Goal: Task Accomplishment & Management: Use online tool/utility

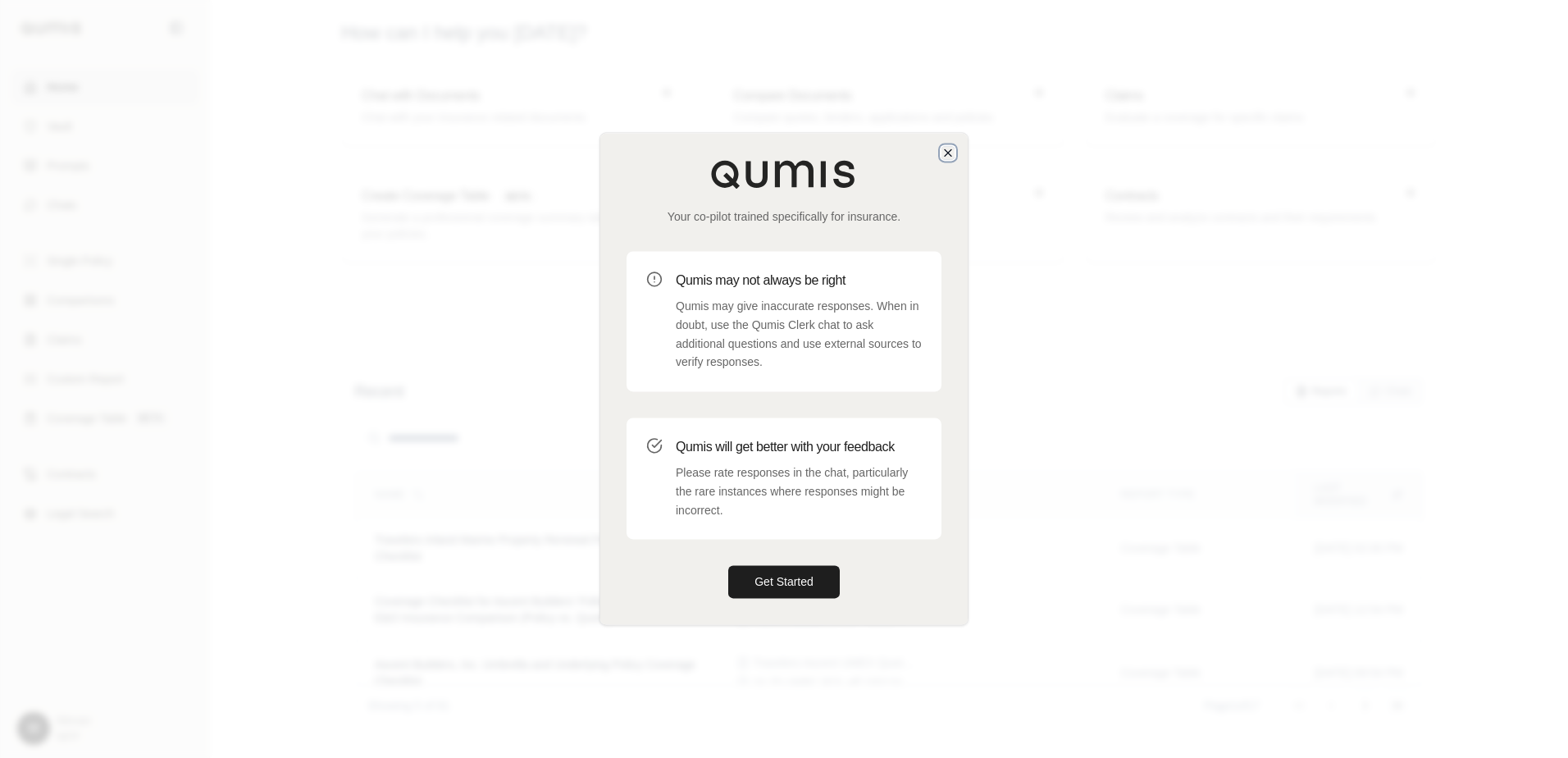
click at [944, 157] on icon "button" at bounding box center [948, 152] width 13 height 13
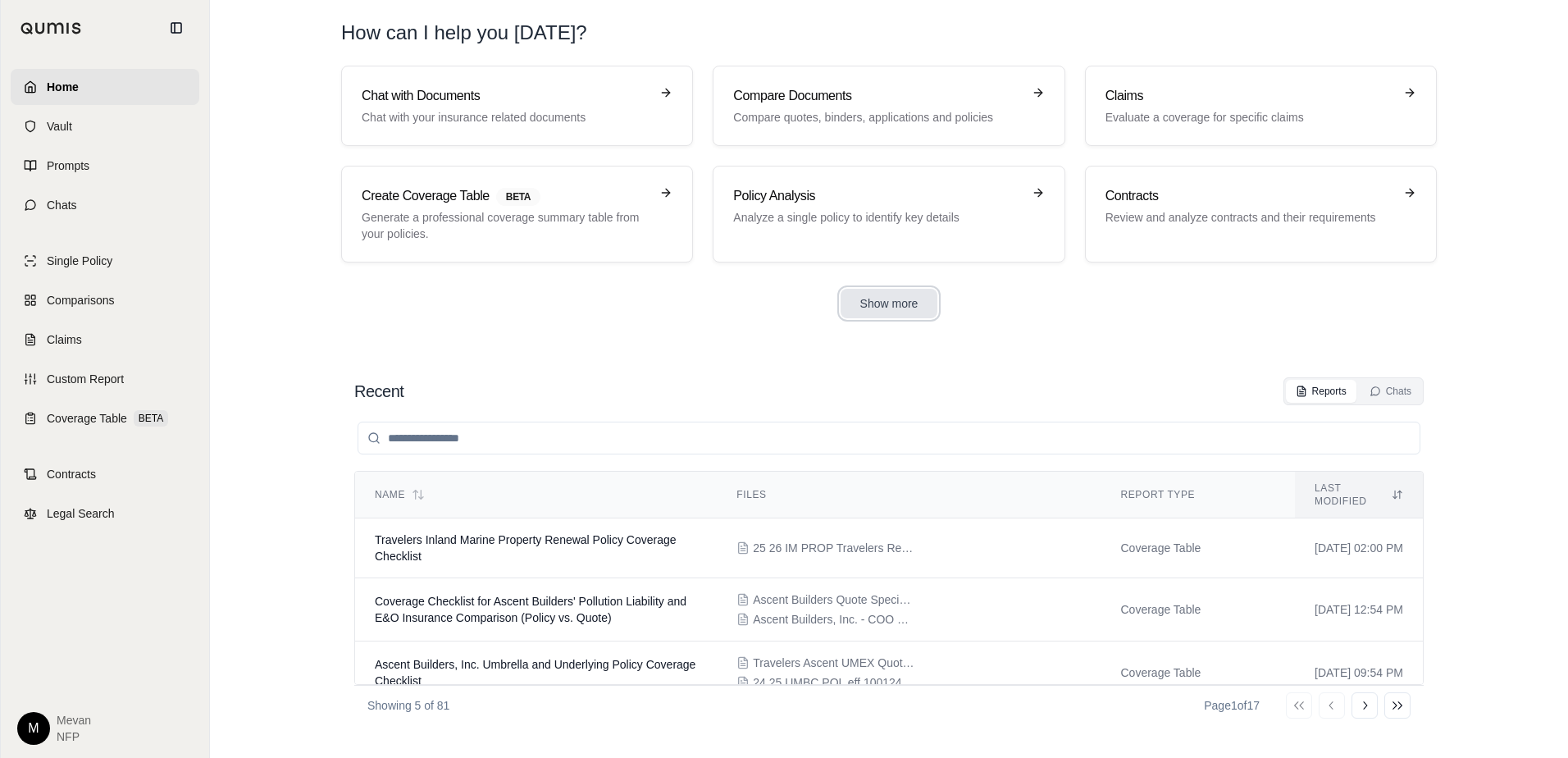
click at [902, 302] on button "Show more" at bounding box center [889, 304] width 98 height 30
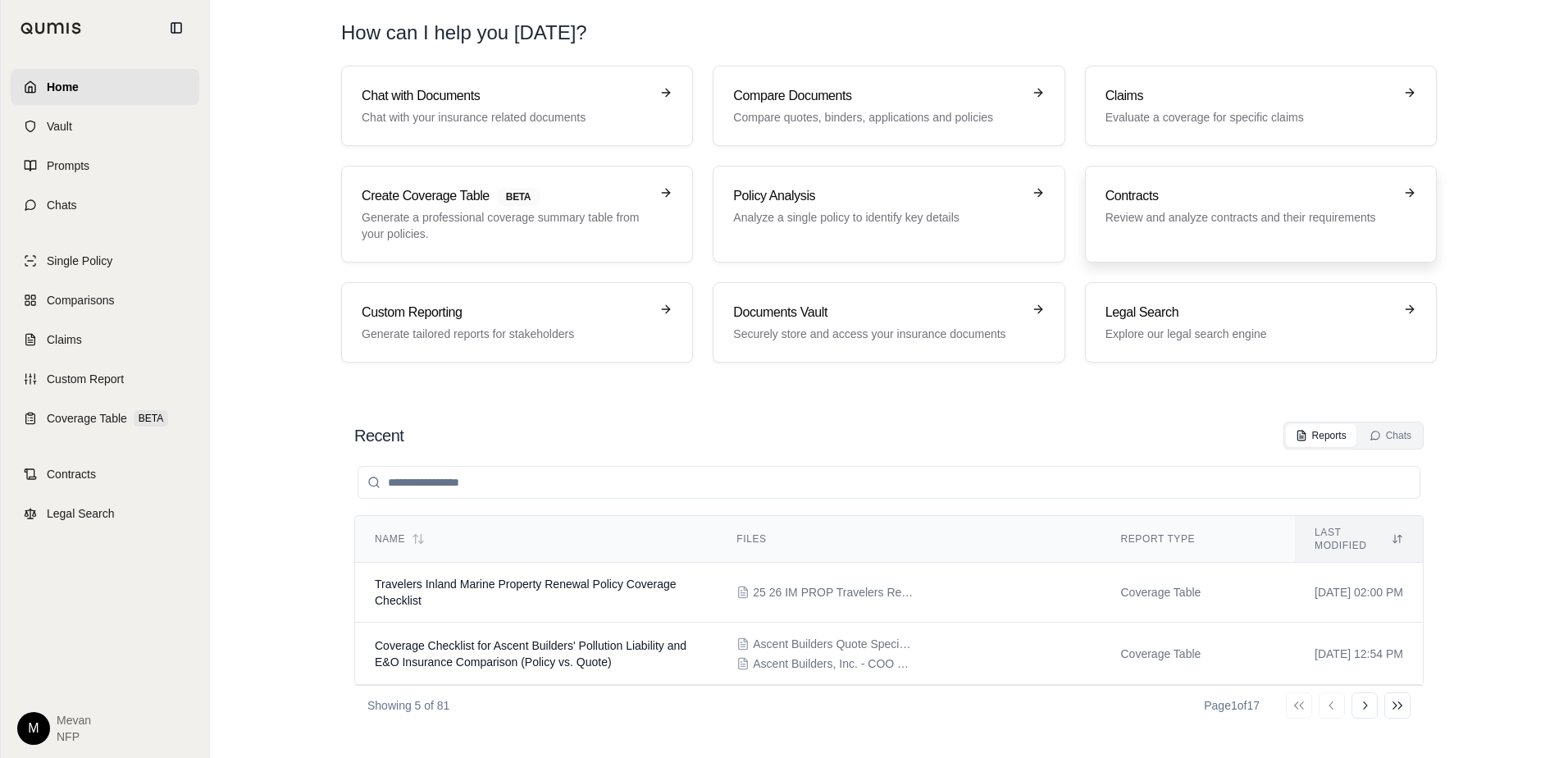
click at [1243, 177] on link "Contracts Review and analyze contracts and their requirements" at bounding box center [1260, 214] width 352 height 97
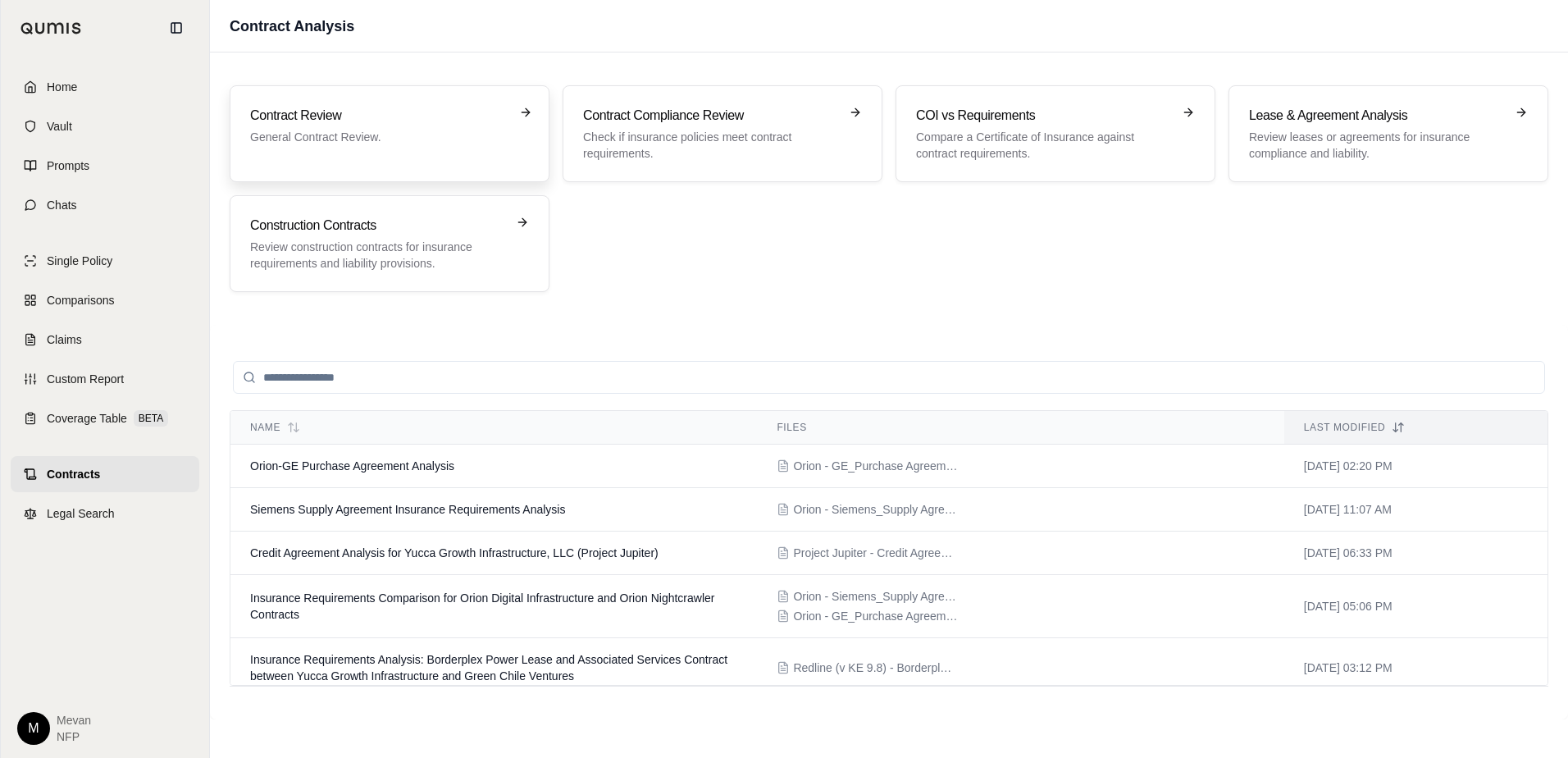
click at [474, 131] on p "General Contract Review." at bounding box center [378, 137] width 256 height 17
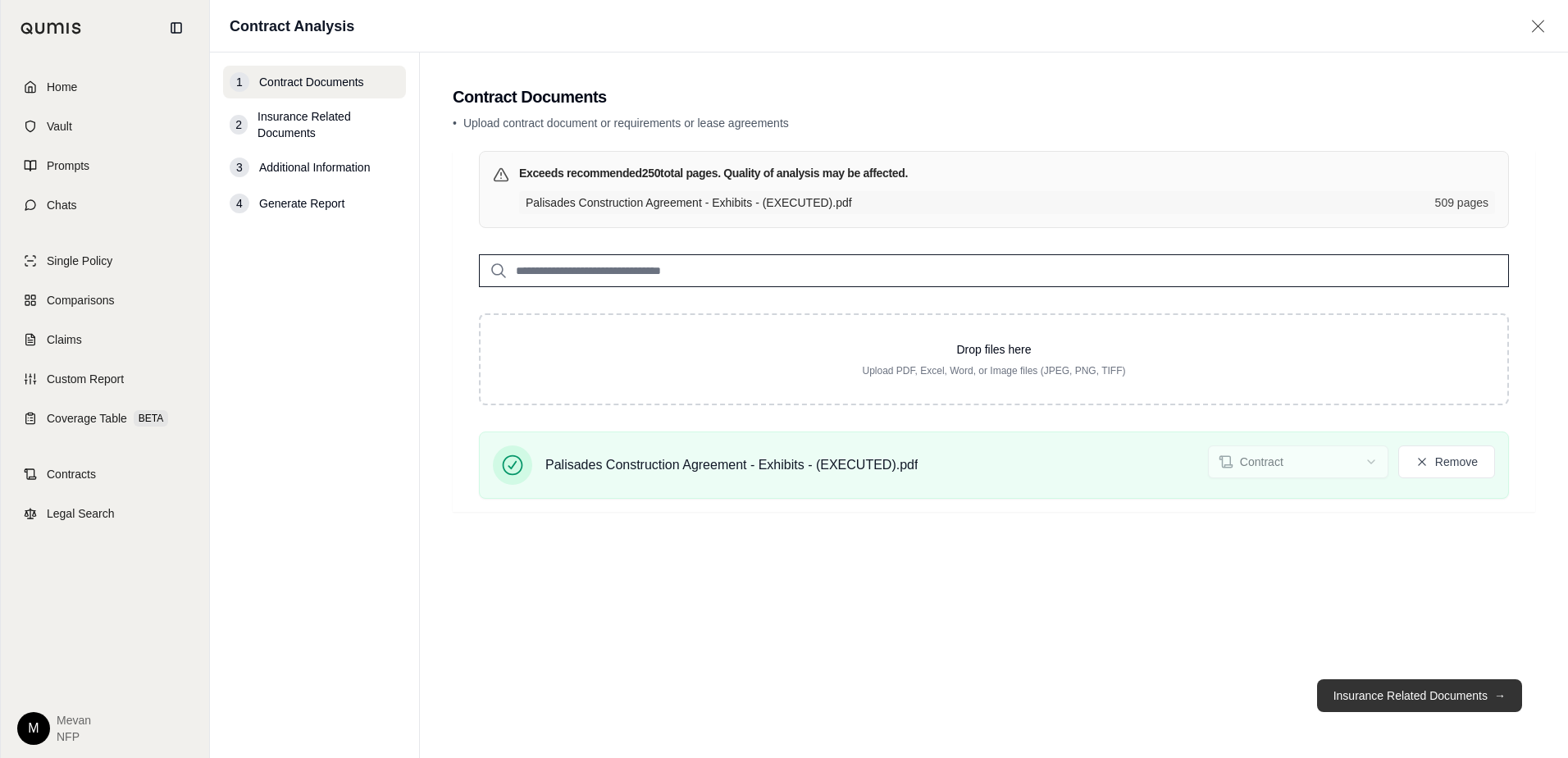
click at [1378, 679] on button "Insurance Related Documents →" at bounding box center [1420, 696] width 205 height 33
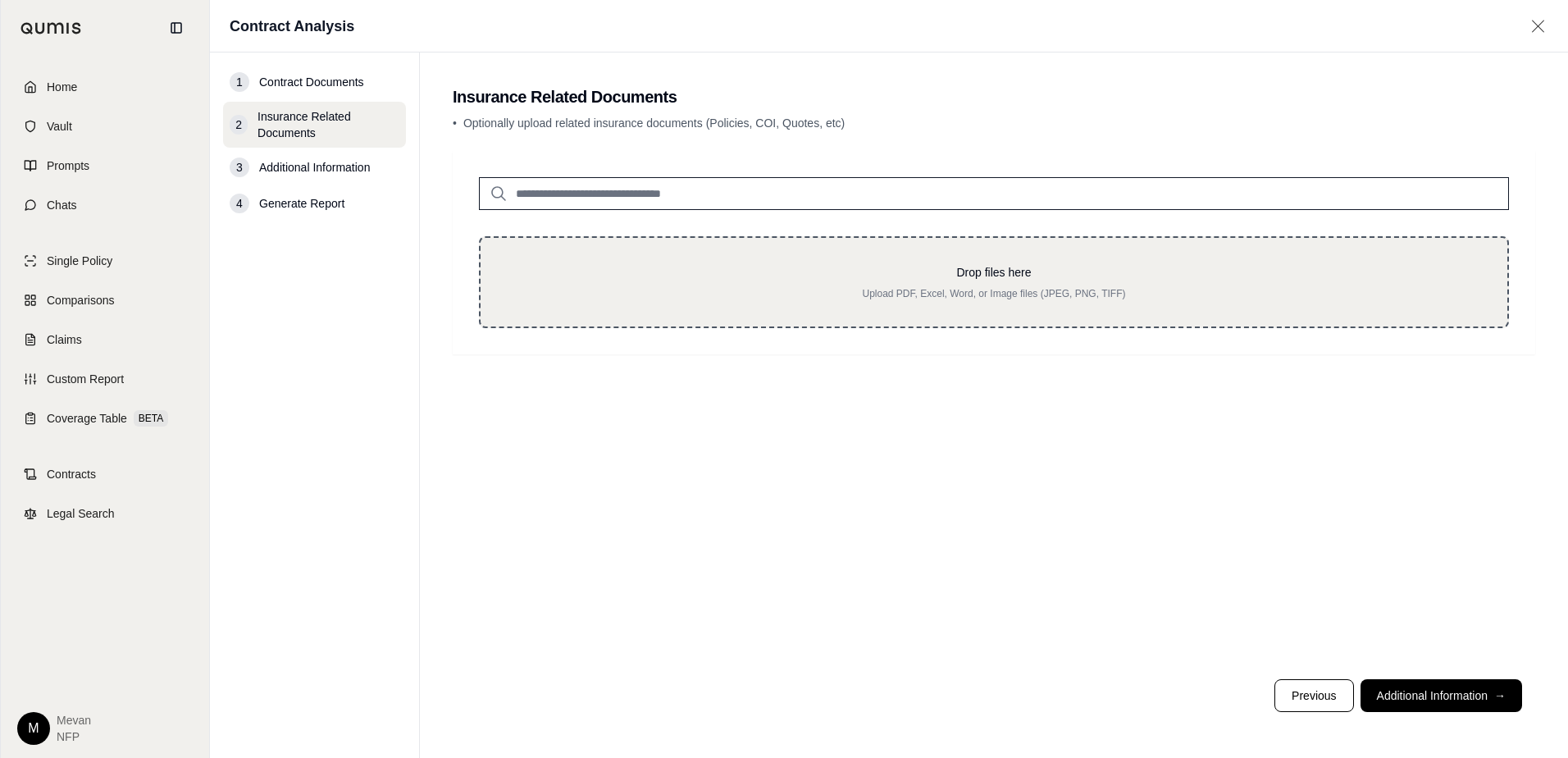
click at [734, 268] on p "Drop files here" at bounding box center [993, 273] width 974 height 17
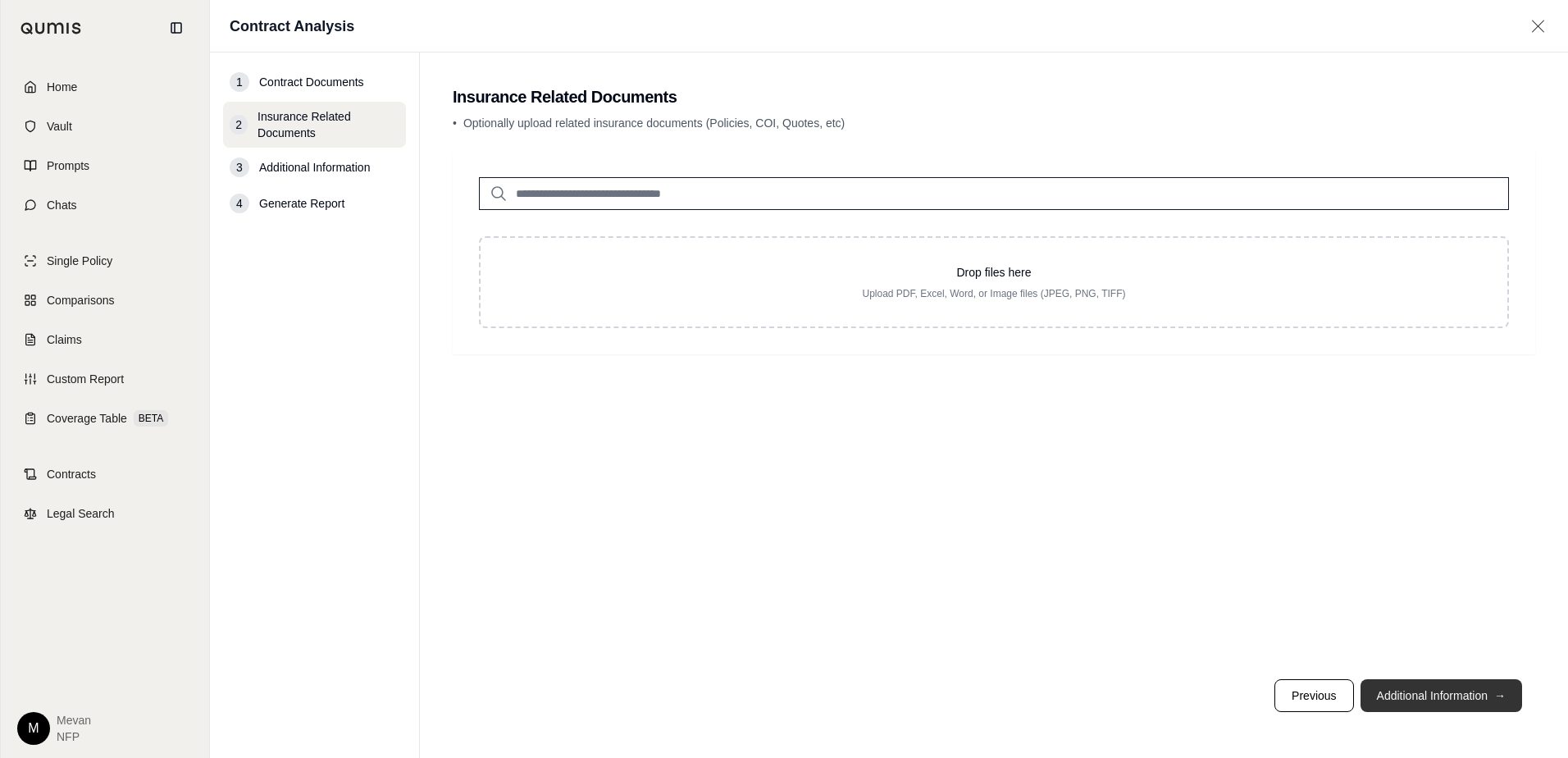
click at [1419, 692] on button "Additional Information →" at bounding box center [1441, 696] width 161 height 33
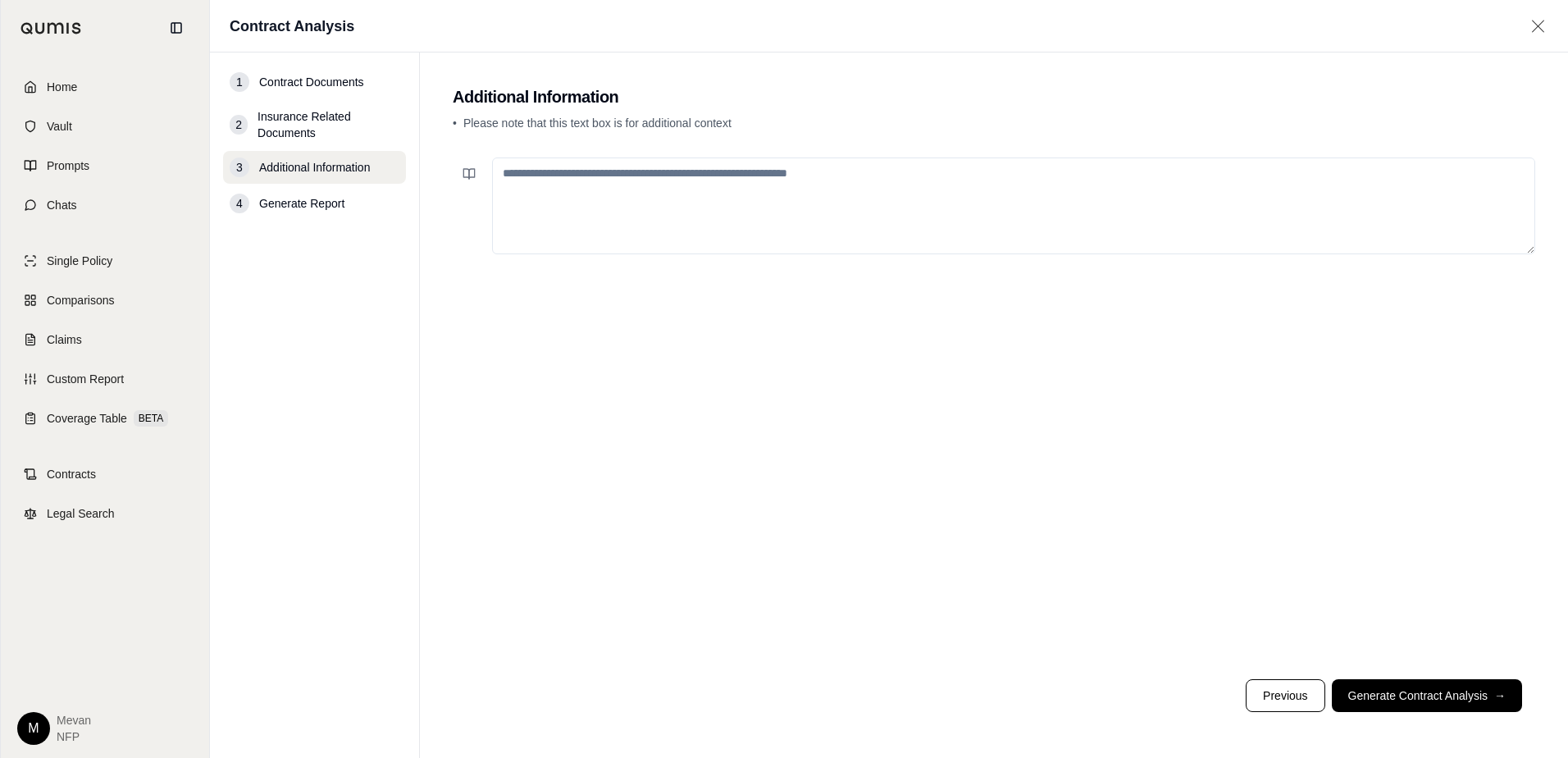
click at [778, 176] on textarea at bounding box center [1013, 205] width 1043 height 97
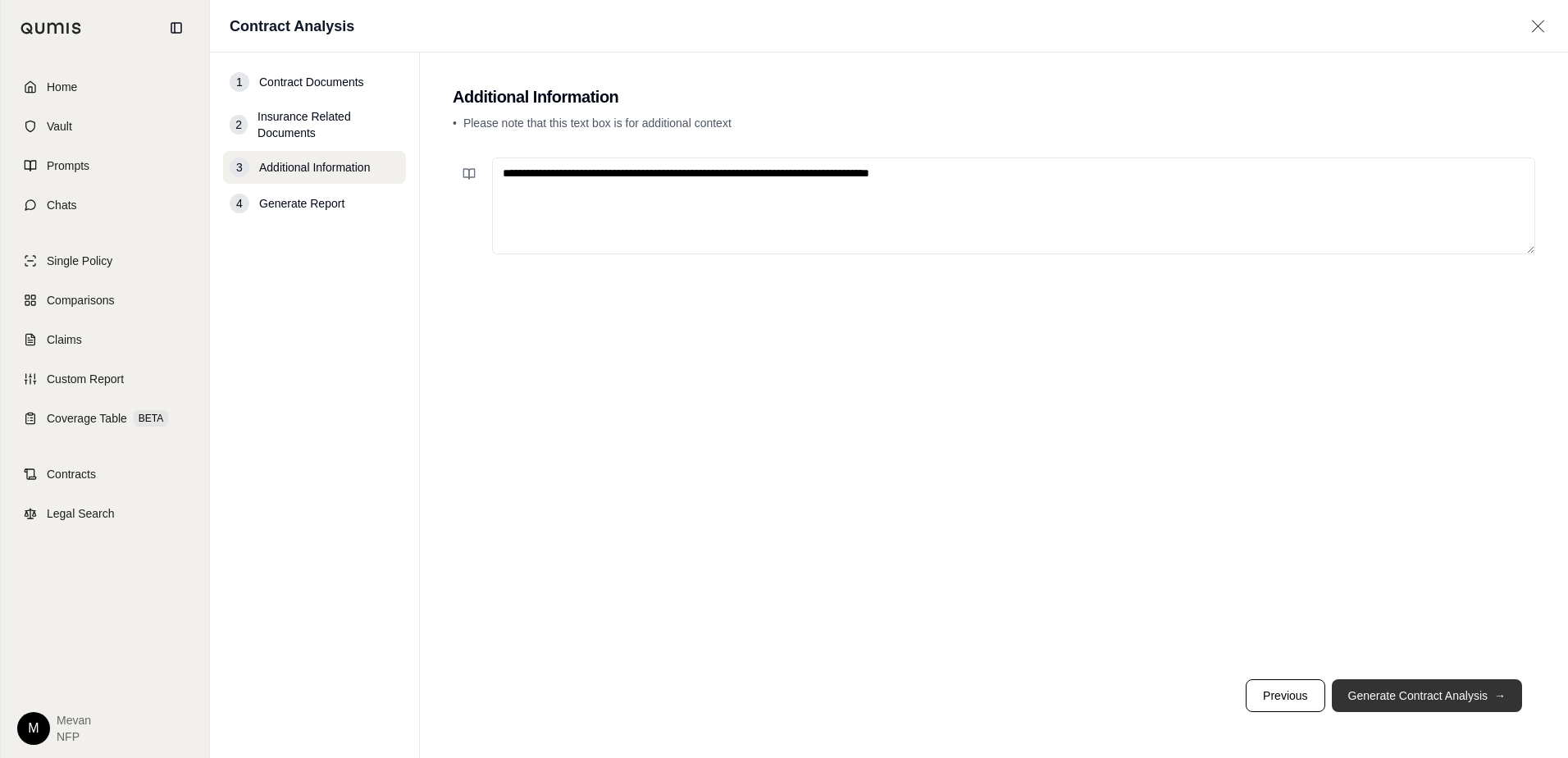
type textarea "**********"
click at [1444, 699] on button "Generate Contract Analysis →" at bounding box center [1426, 696] width 190 height 33
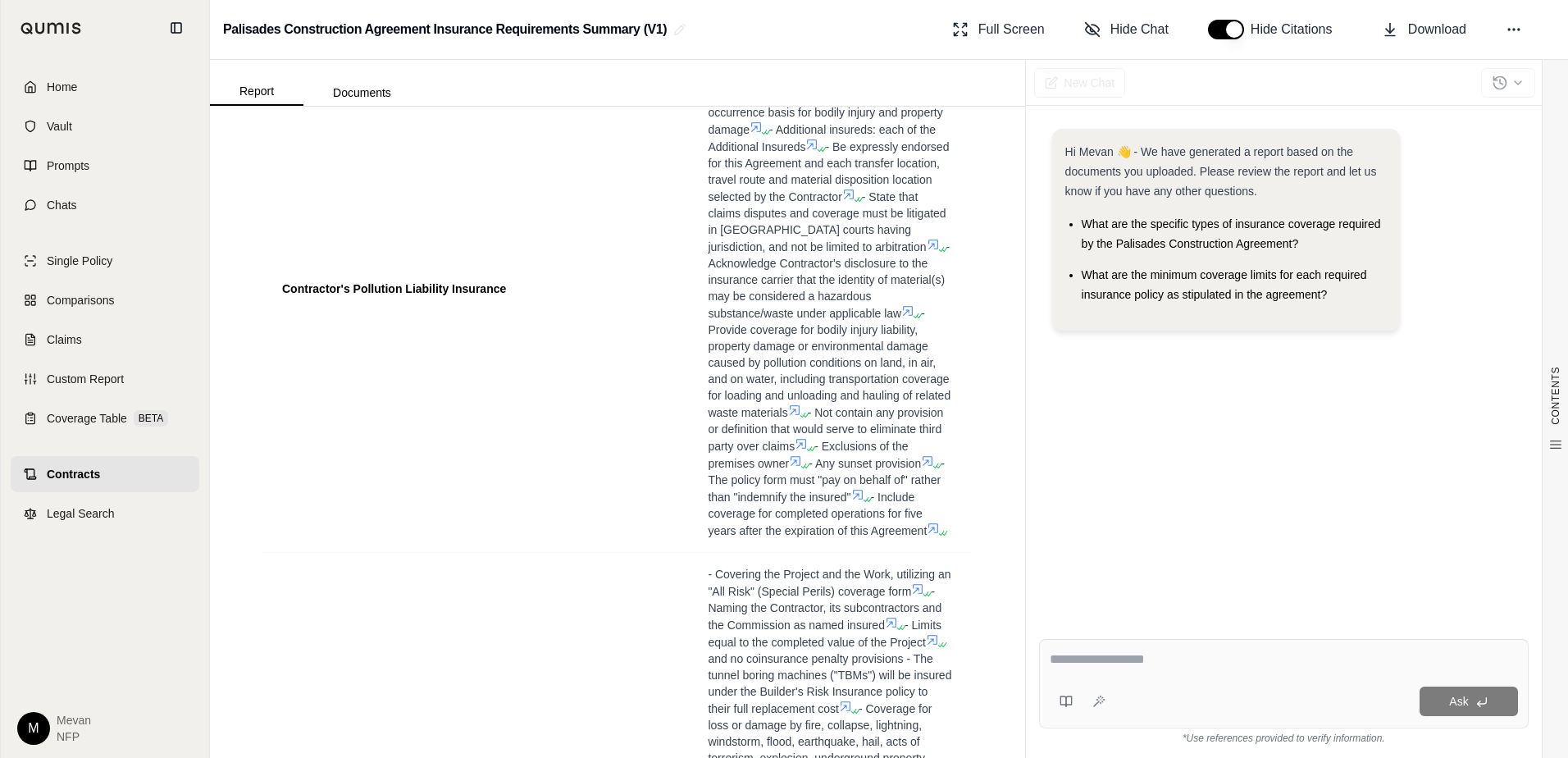
scroll to position [2352, 0]
click at [1004, 18] on button "Full Screen" at bounding box center [998, 30] width 106 height 33
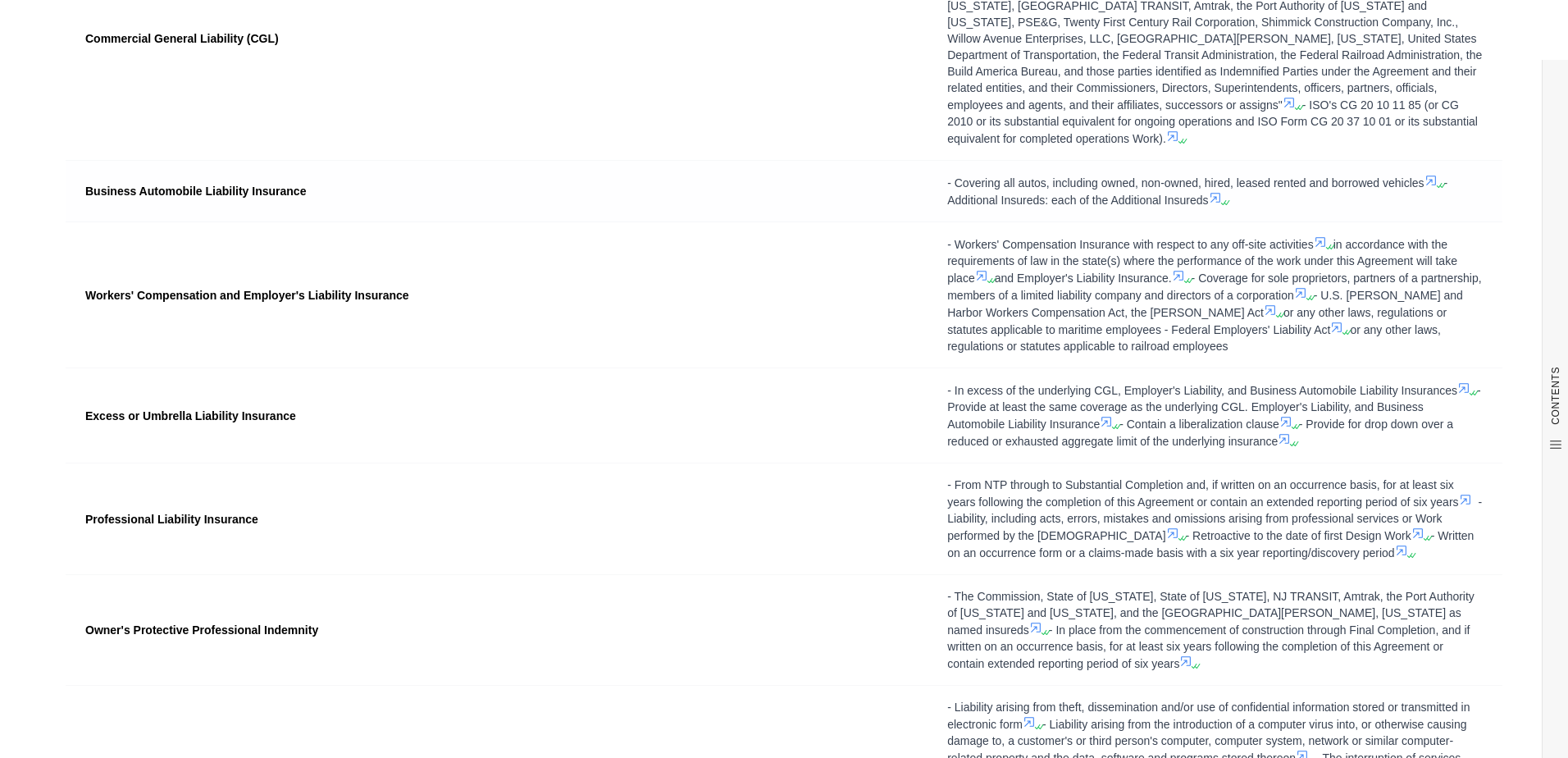
scroll to position [0, 0]
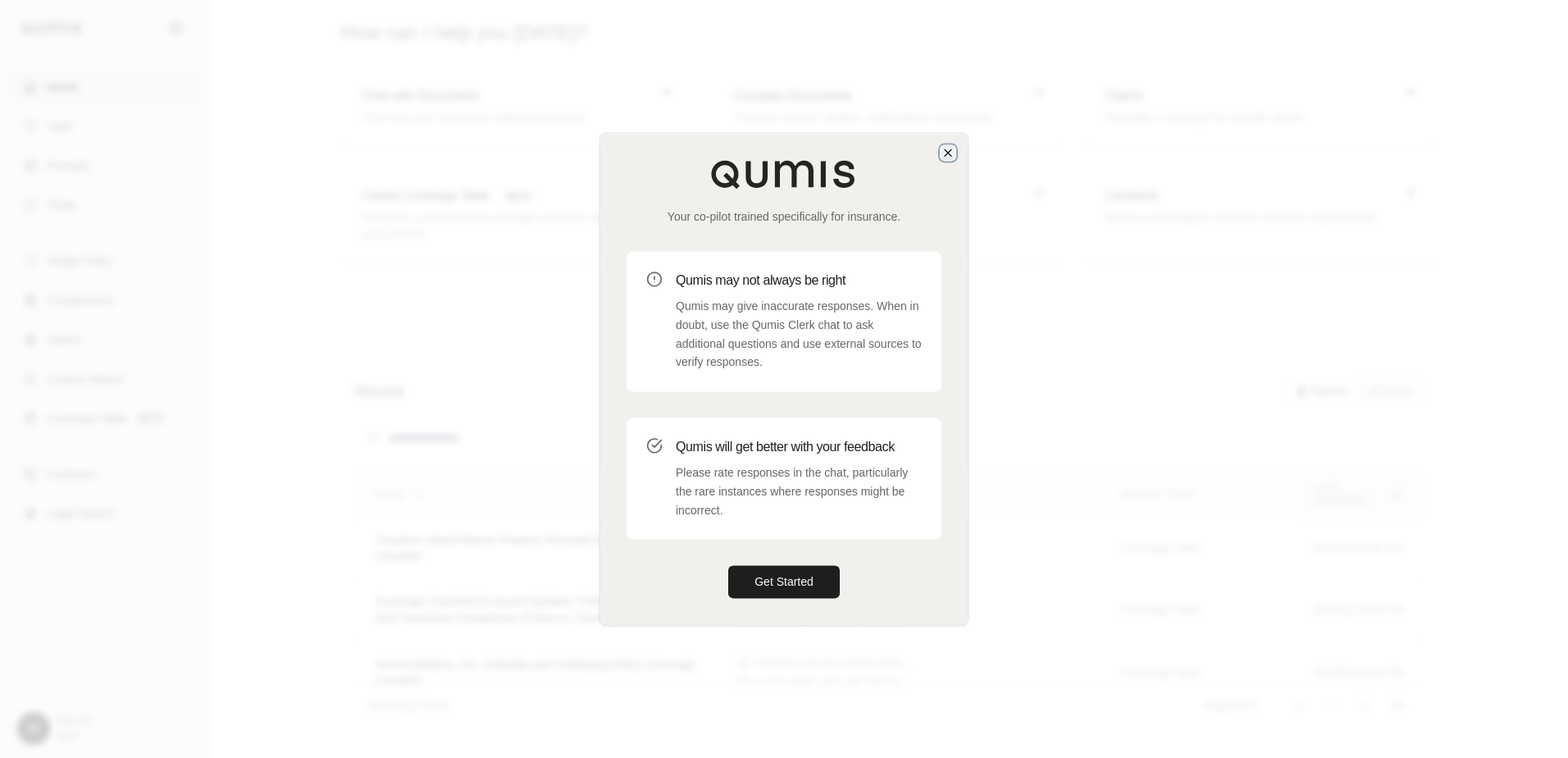
click at [953, 155] on icon "button" at bounding box center [948, 152] width 13 height 13
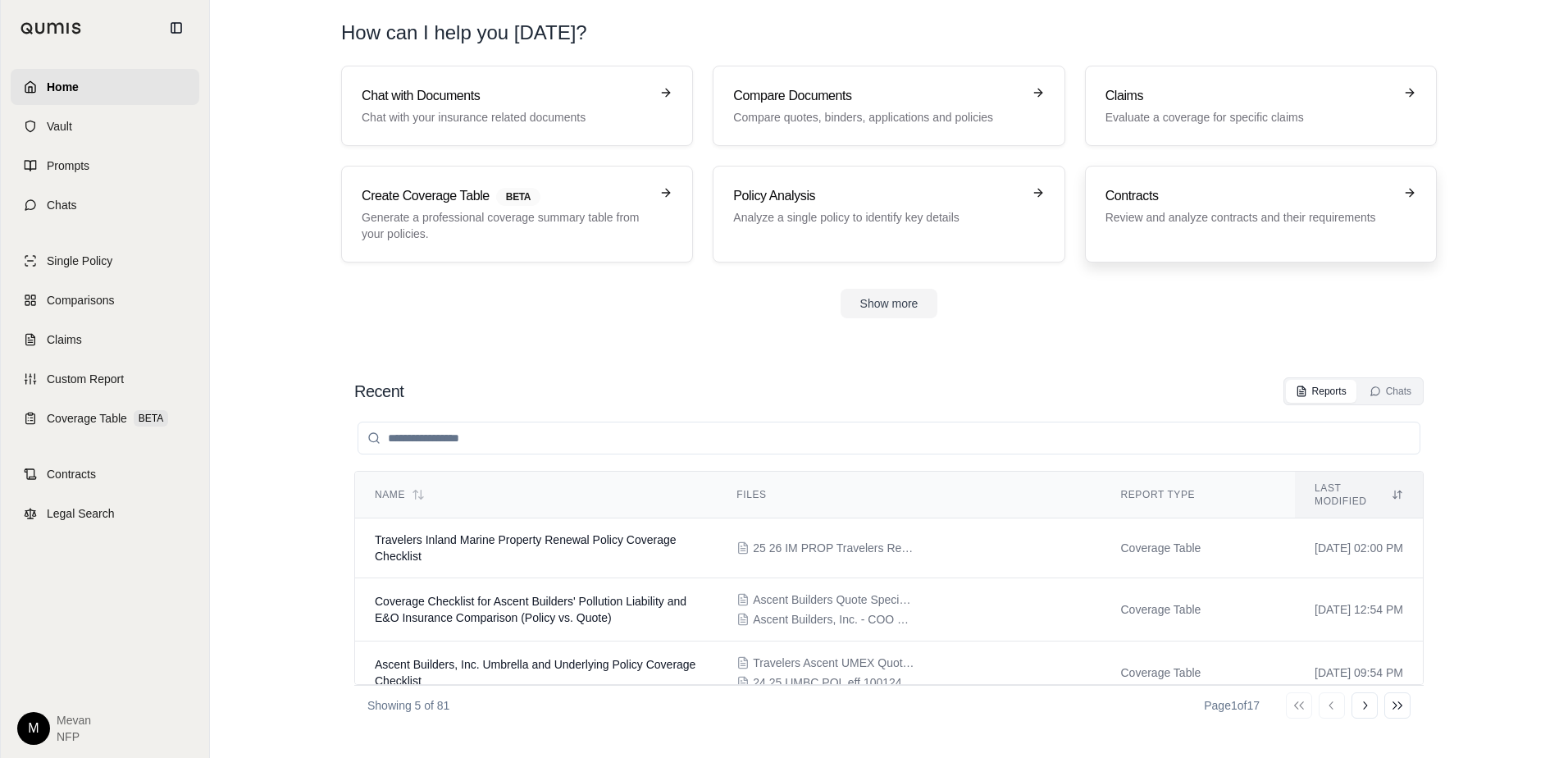
click at [1162, 242] on link "Contracts Review and analyze contracts and their requirements" at bounding box center [1260, 214] width 352 height 97
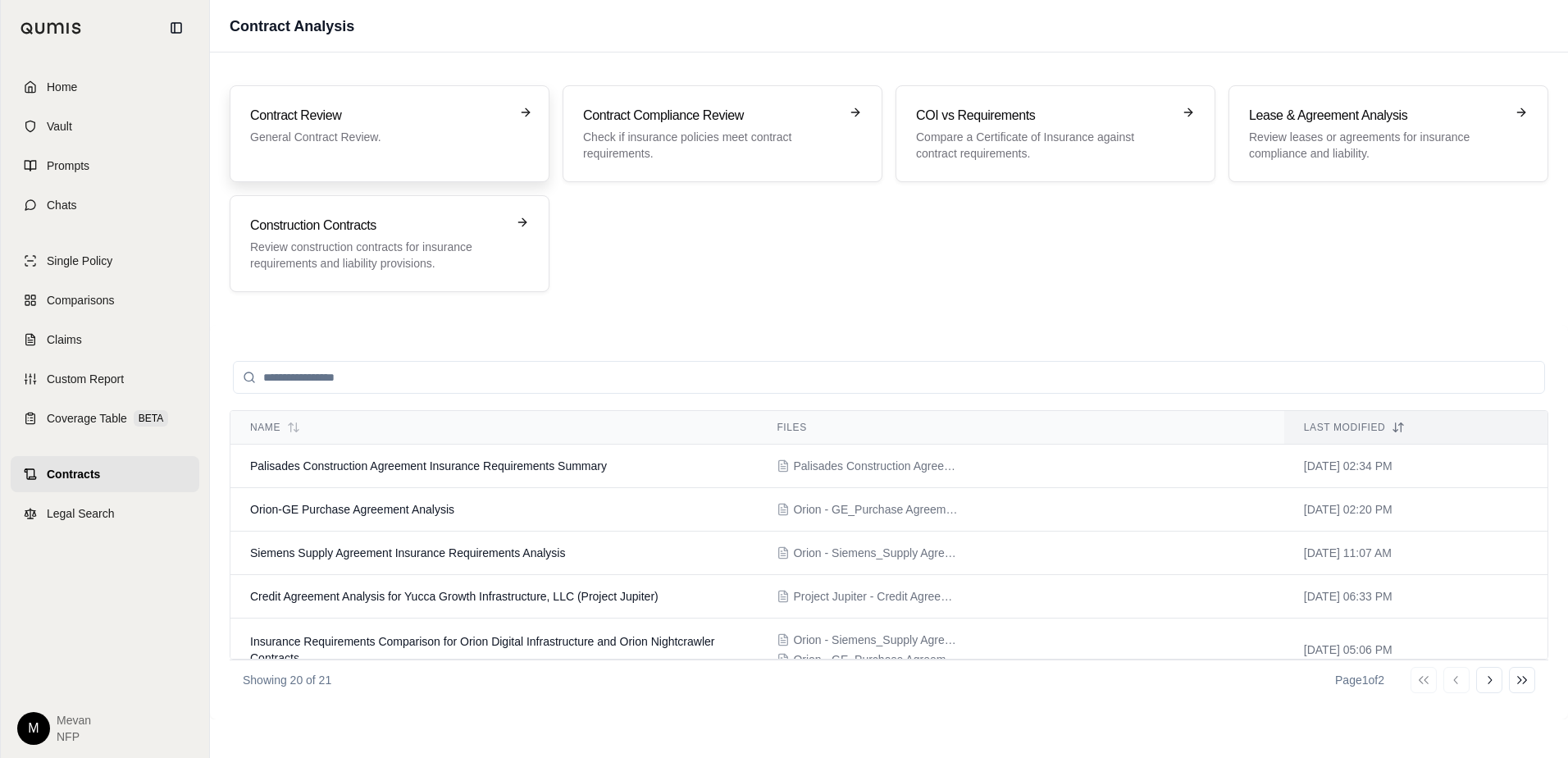
click at [361, 132] on p "General Contract Review." at bounding box center [378, 137] width 256 height 17
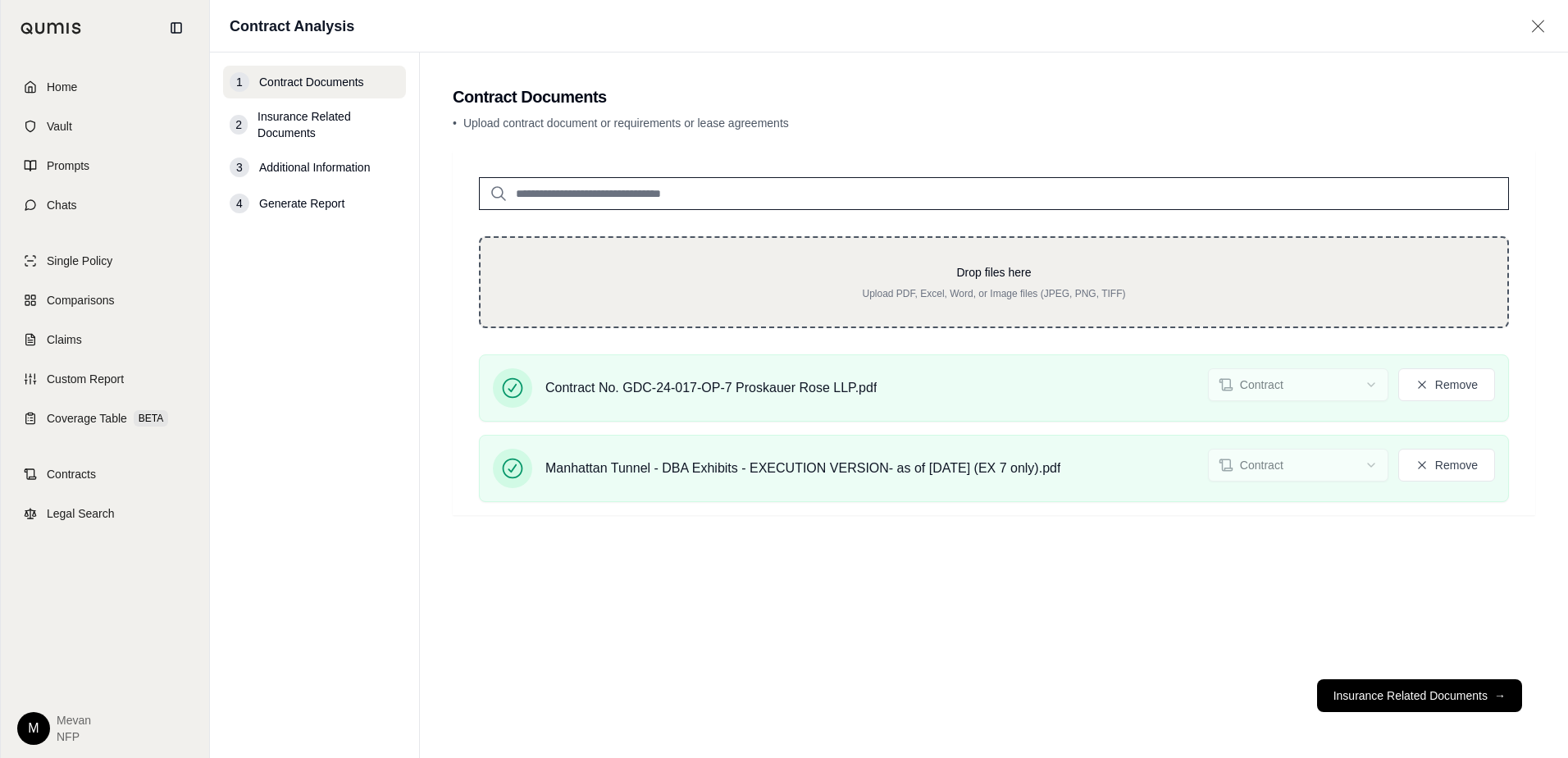
click at [605, 236] on div "Drop files here Upload PDF, Excel, Word, or Image files (JPEG, PNG, TIFF)" at bounding box center [993, 282] width 1030 height 92
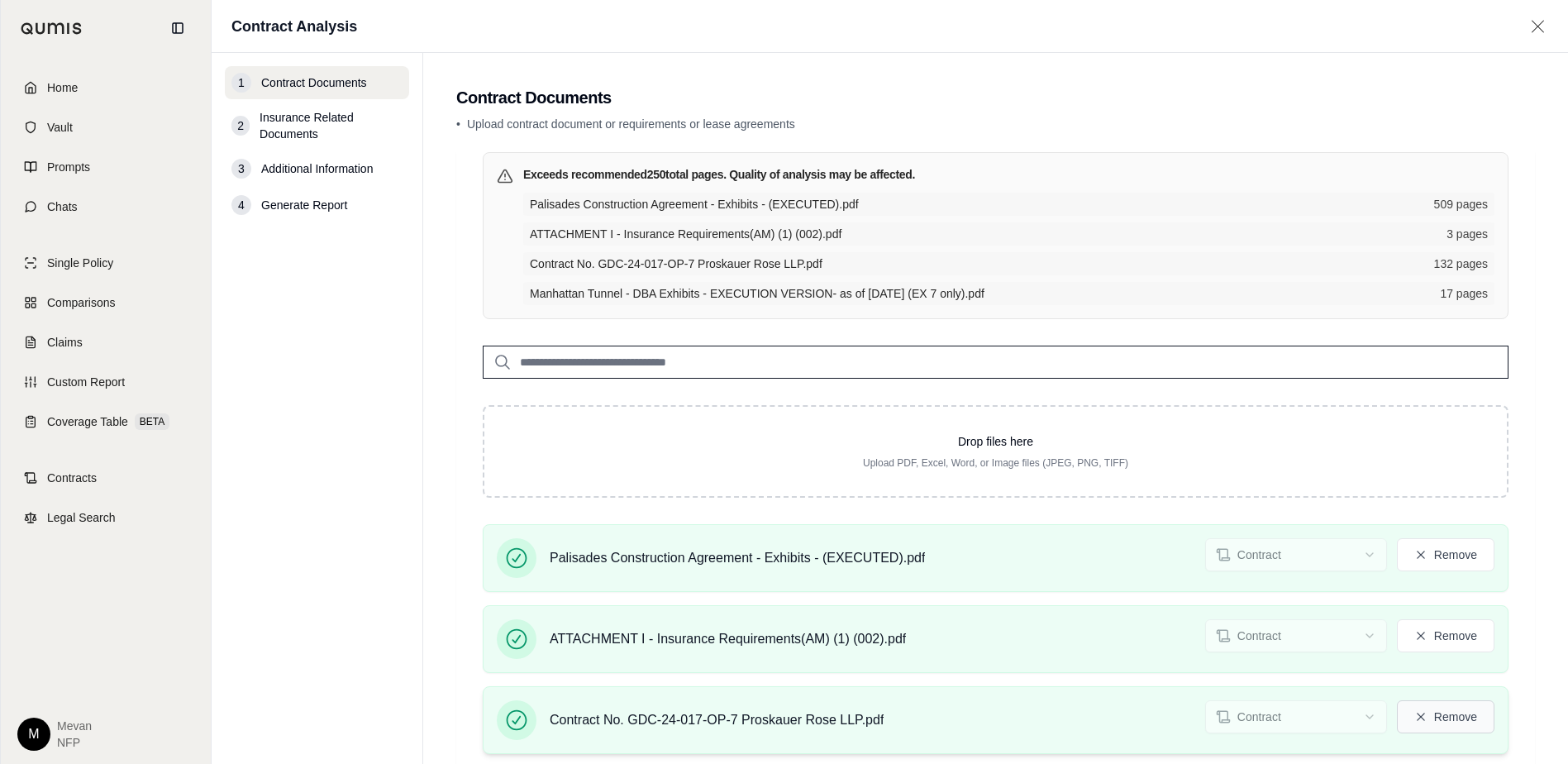
scroll to position [177, 0]
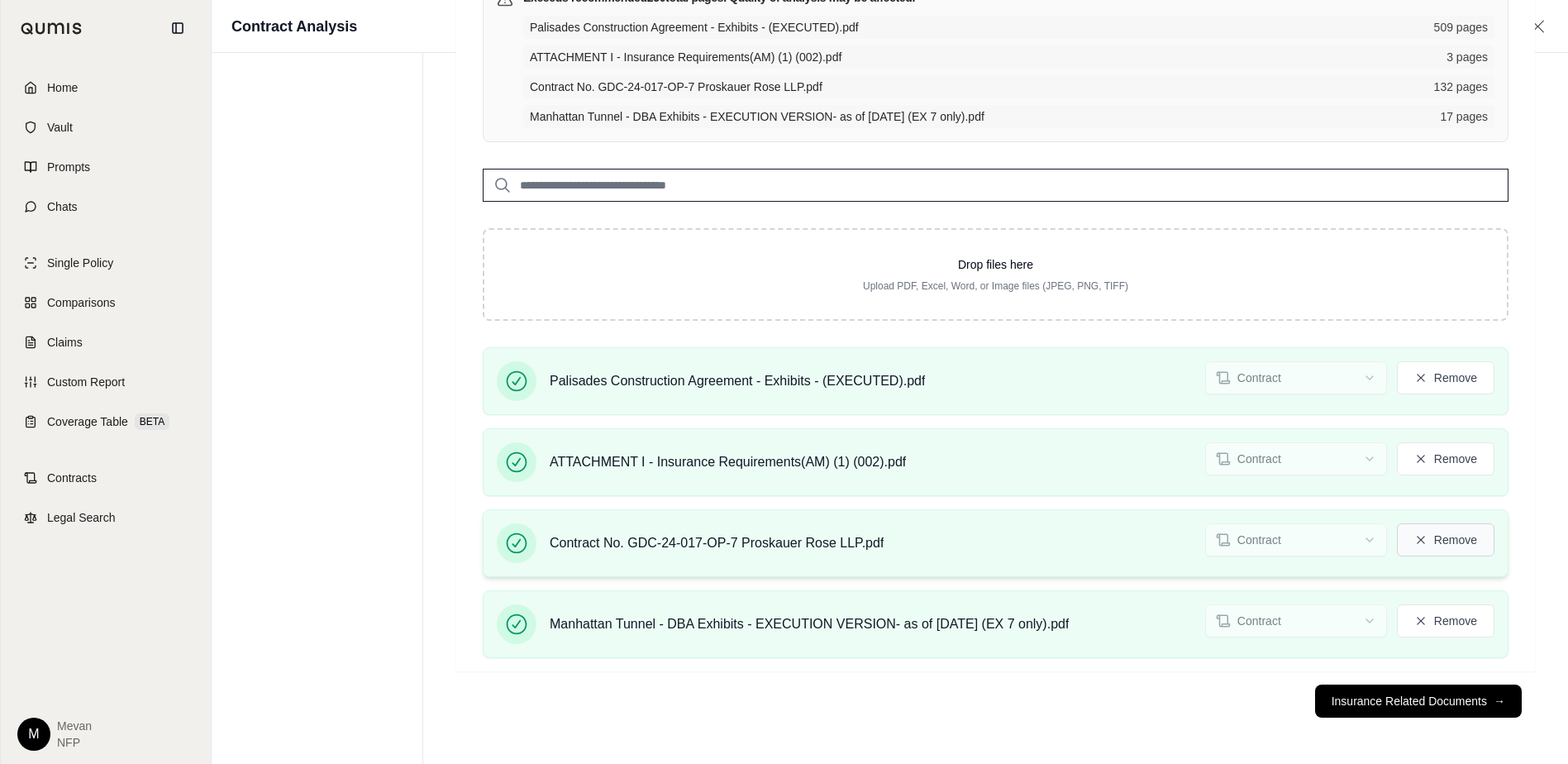
click at [1443, 703] on button "Insurance Related Documents →" at bounding box center [1419, 701] width 207 height 33
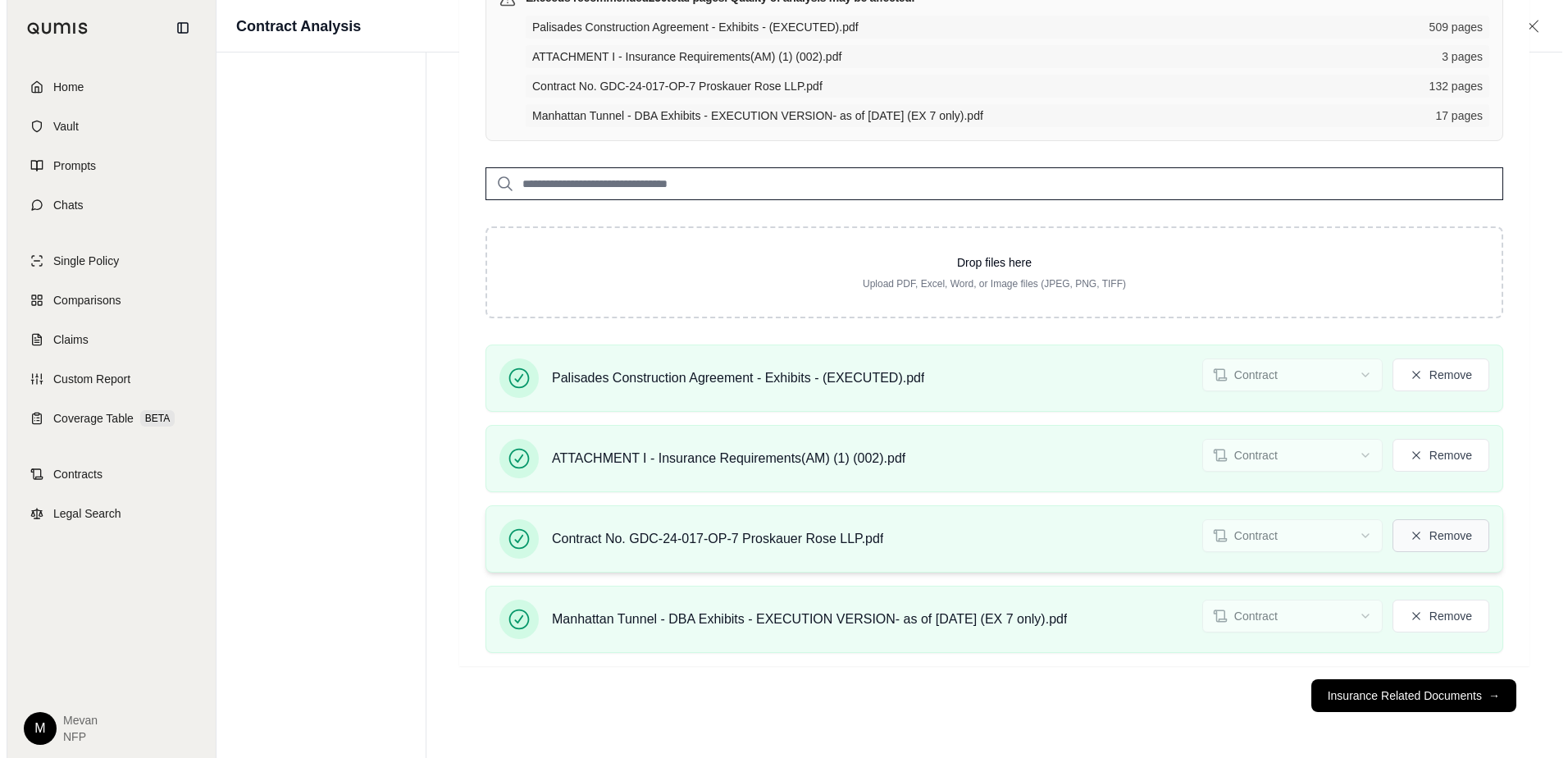
scroll to position [0, 0]
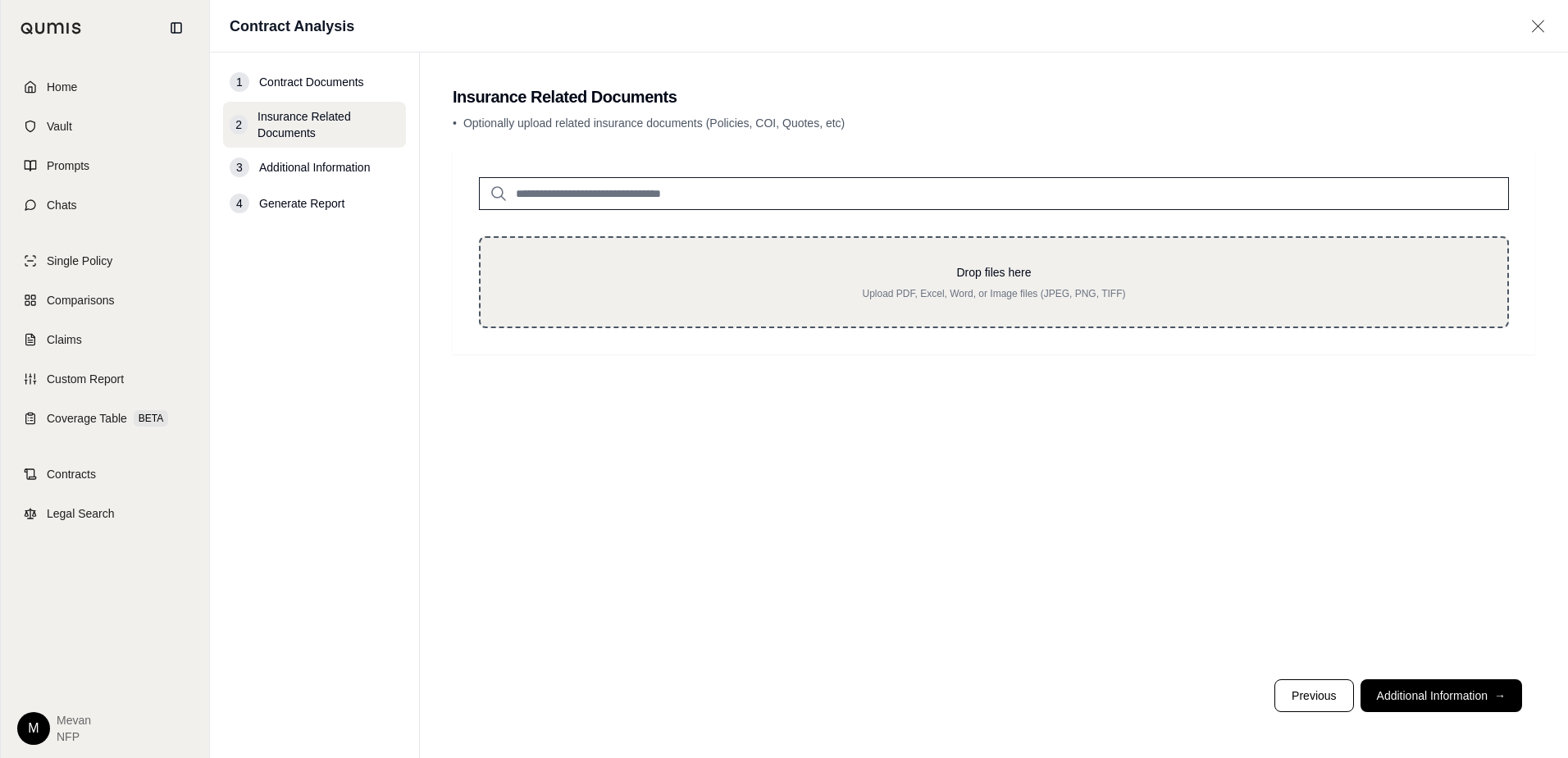
click at [1128, 236] on div "Drop files here Upload PDF, Excel, Word, or Image files (JPEG, PNG, TIFF)" at bounding box center [993, 282] width 1030 height 92
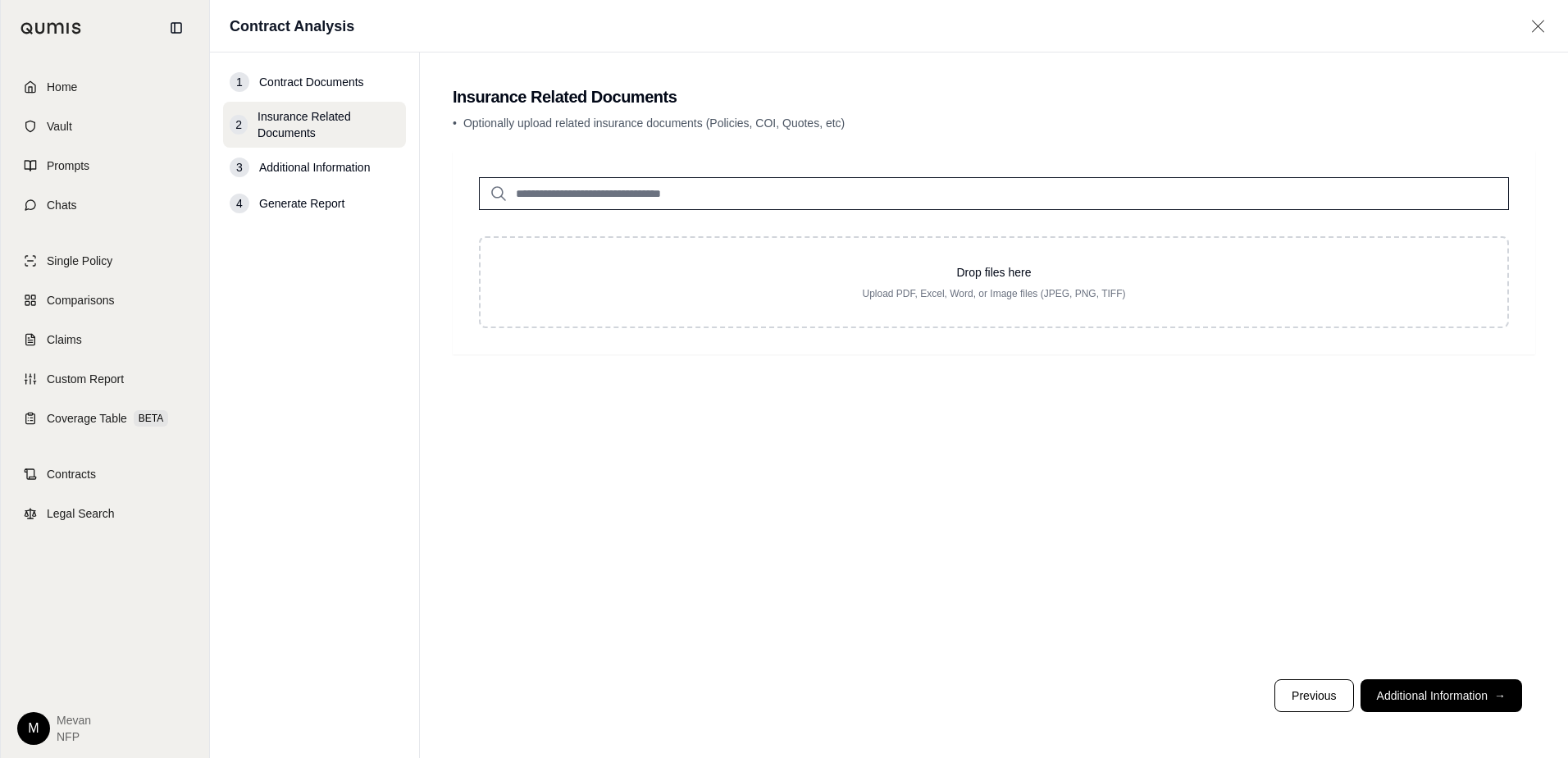
click at [286, 164] on span "Additional Information" at bounding box center [315, 167] width 111 height 17
click at [1389, 705] on button "Additional Information →" at bounding box center [1441, 696] width 161 height 33
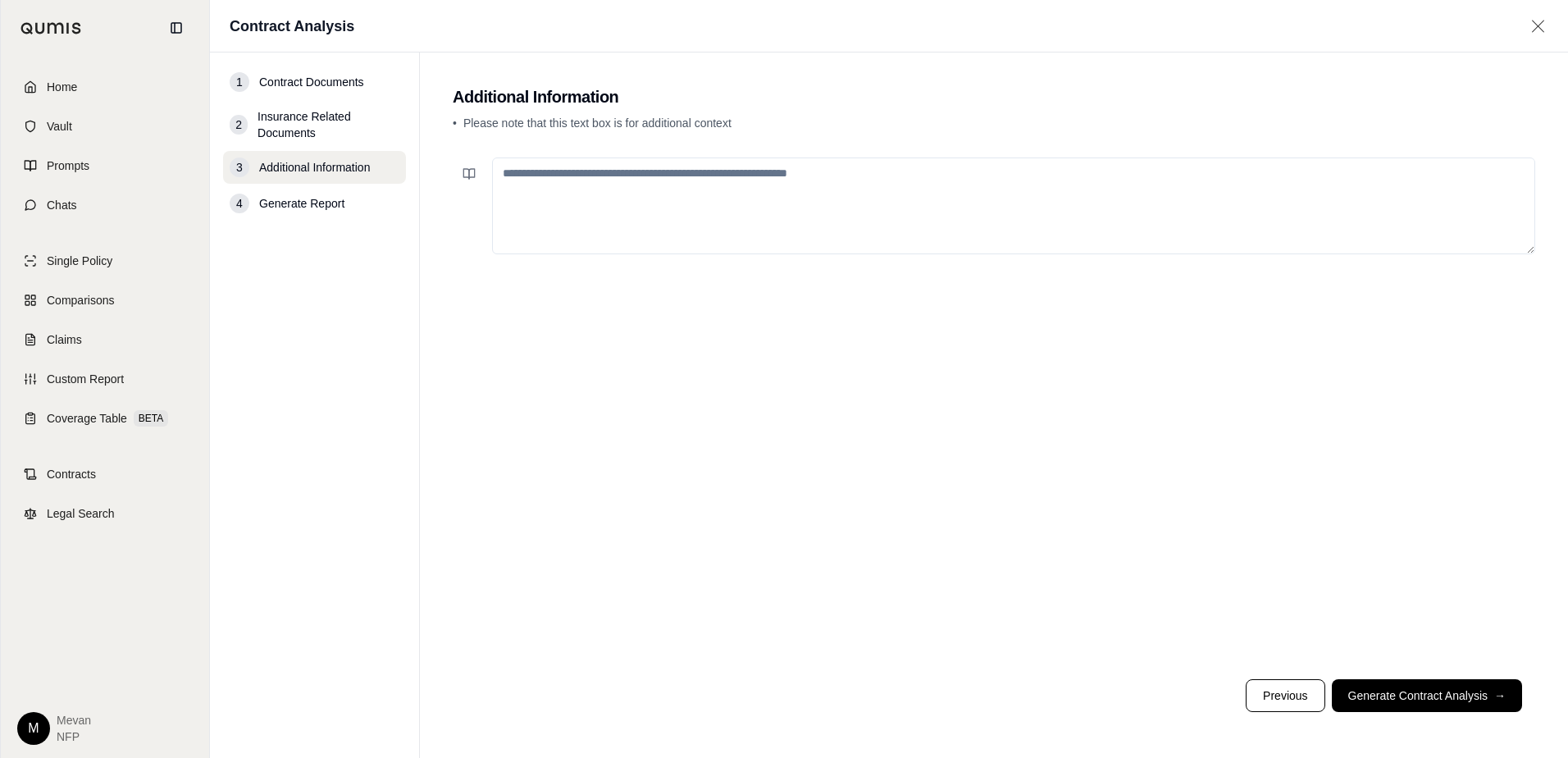
click at [642, 191] on textarea at bounding box center [1013, 205] width 1043 height 97
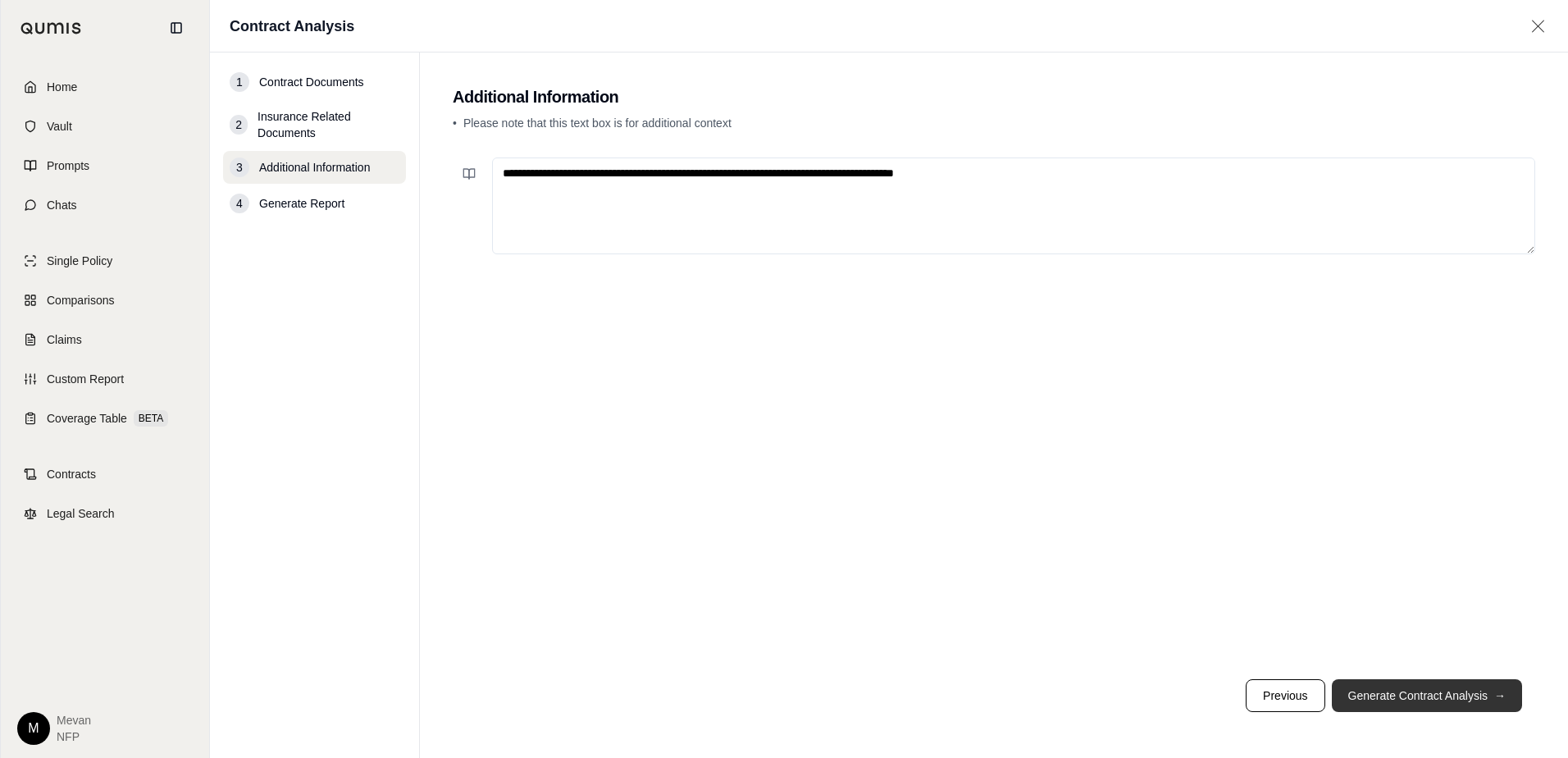
type textarea "**********"
click at [1410, 702] on button "Generate Contract Analysis →" at bounding box center [1426, 696] width 190 height 33
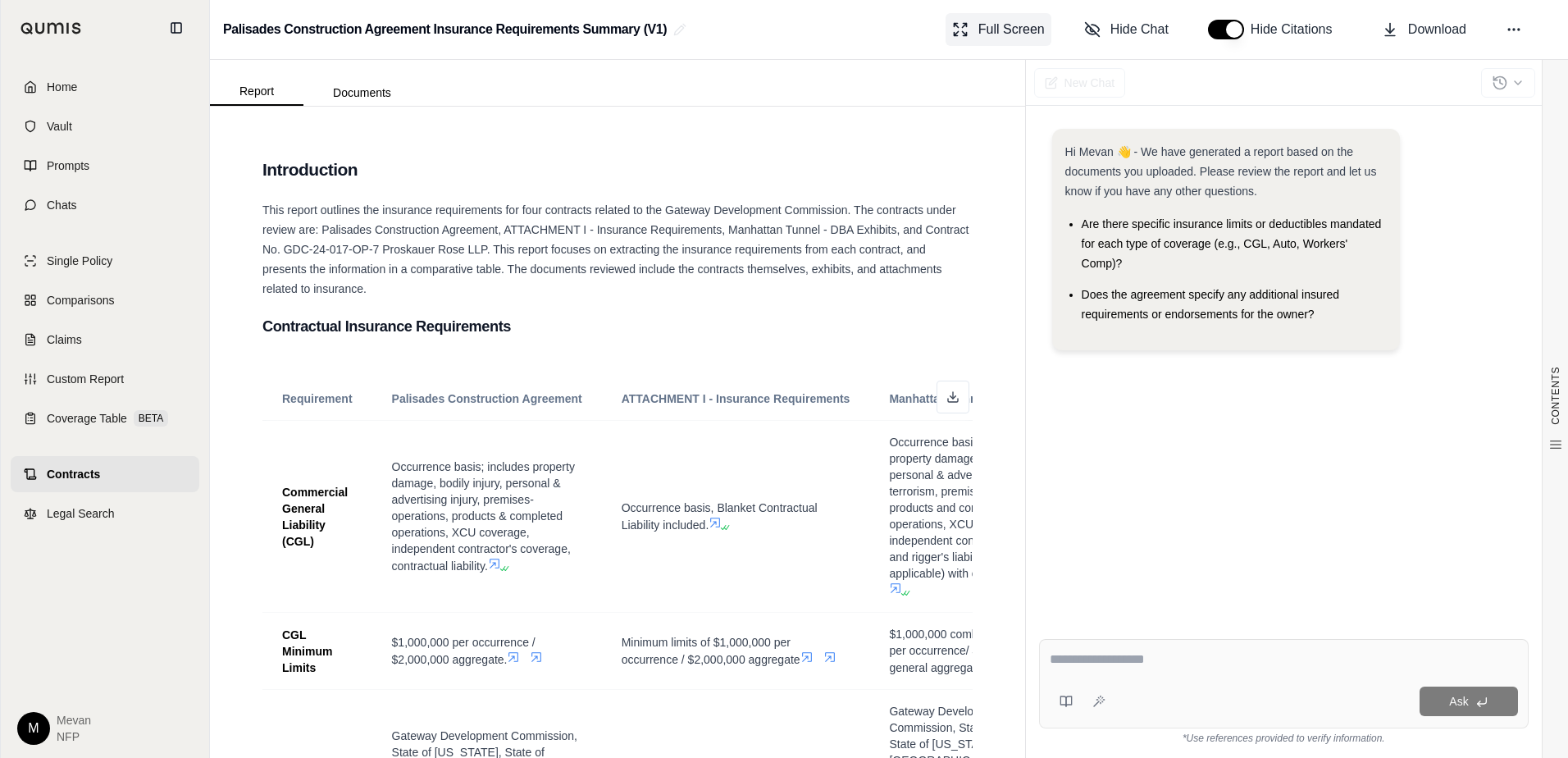
click at [1020, 37] on span "Full Screen" at bounding box center [1012, 30] width 66 height 20
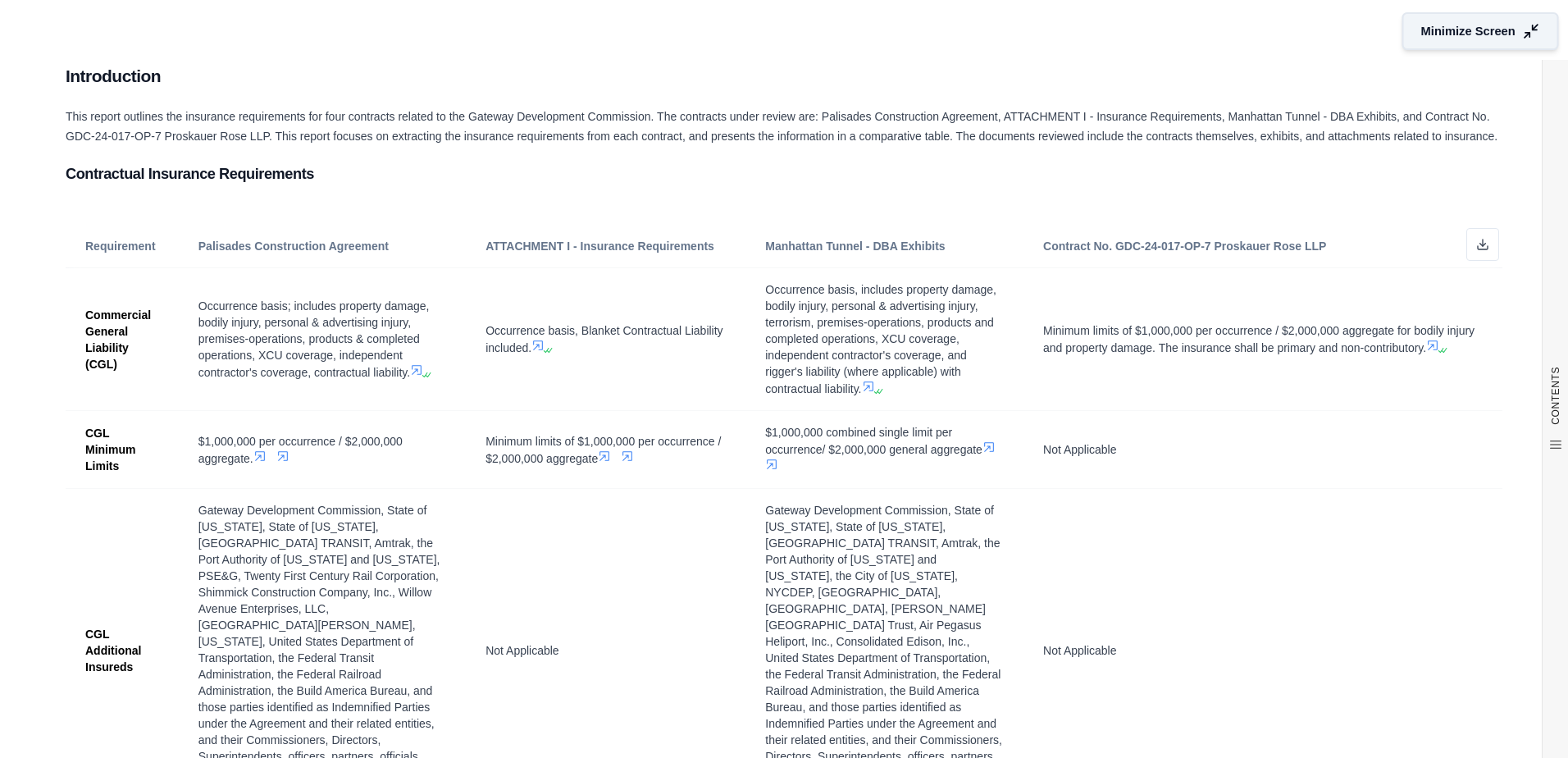
click at [1493, 23] on span "Minimize Screen" at bounding box center [1468, 31] width 94 height 17
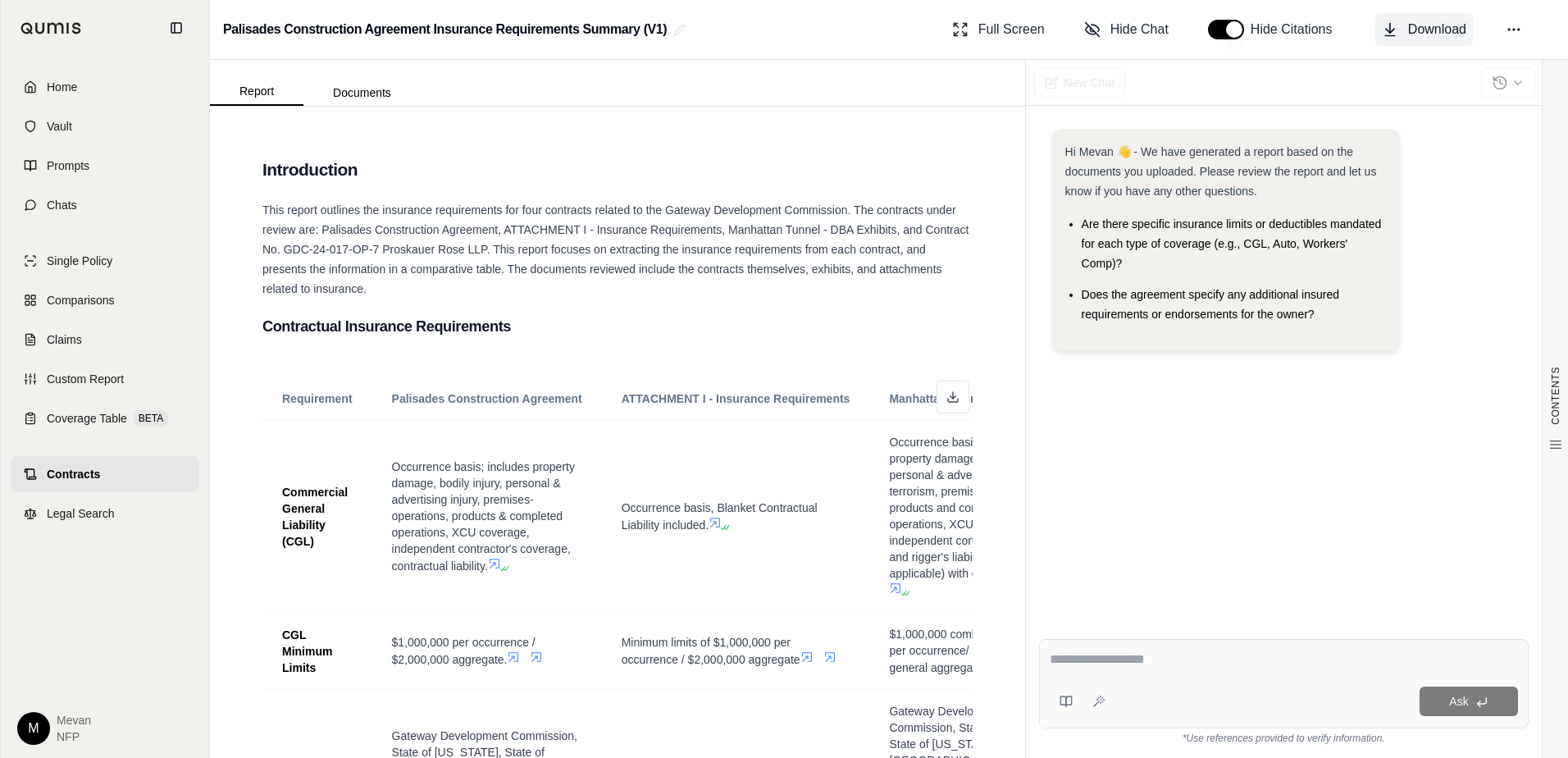
click at [1412, 36] on span "Download" at bounding box center [1437, 30] width 58 height 20
click at [1412, 30] on span "Download" at bounding box center [1437, 30] width 58 height 20
click at [1457, 27] on span "Download" at bounding box center [1437, 30] width 58 height 20
click at [641, 272] on span "This report outlines the insurance requirements for four contracts related to t…" at bounding box center [615, 249] width 706 height 92
click at [1505, 28] on icon at bounding box center [1513, 30] width 17 height 17
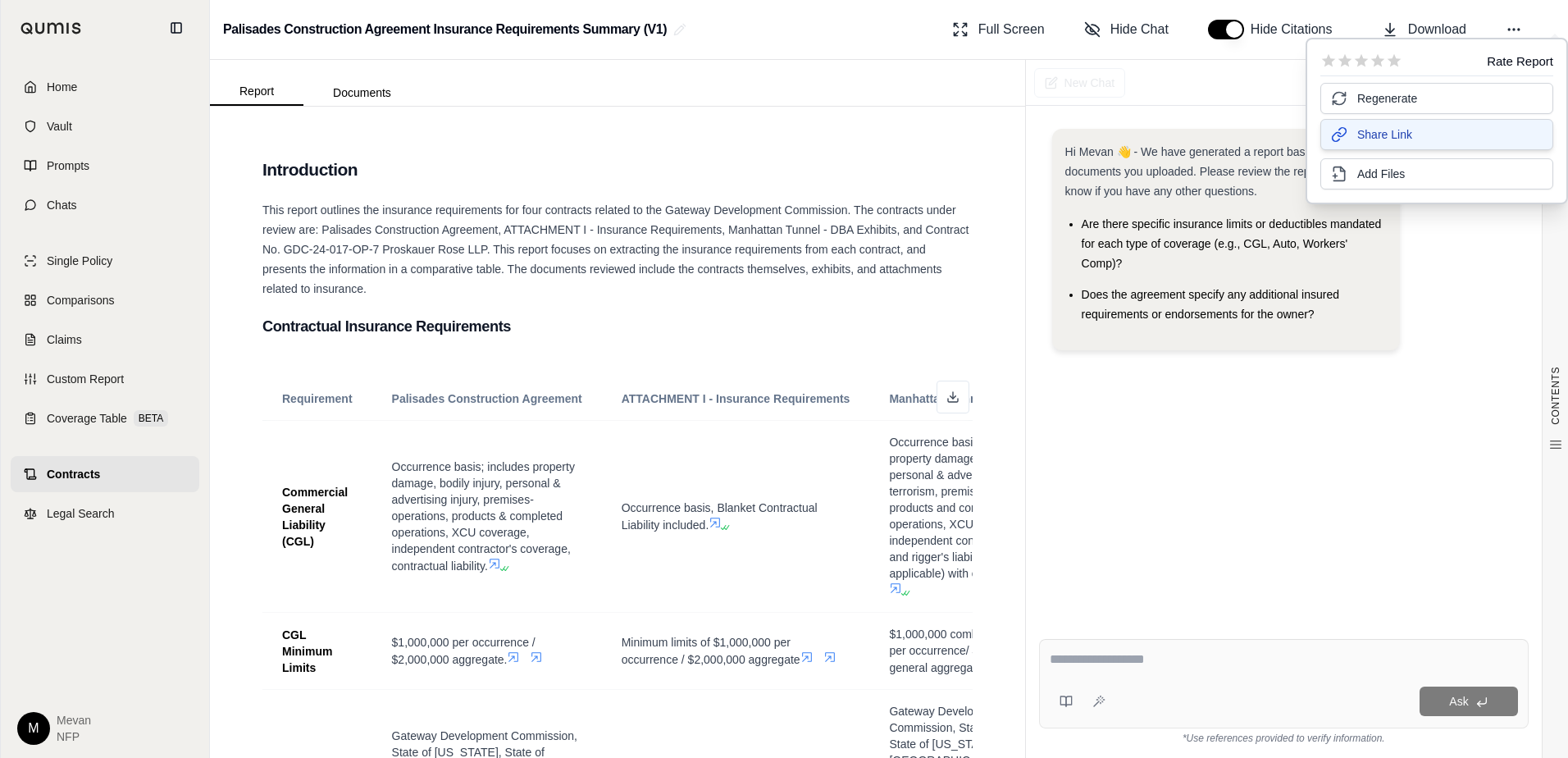
click at [1385, 138] on span "Share Link" at bounding box center [1384, 135] width 55 height 17
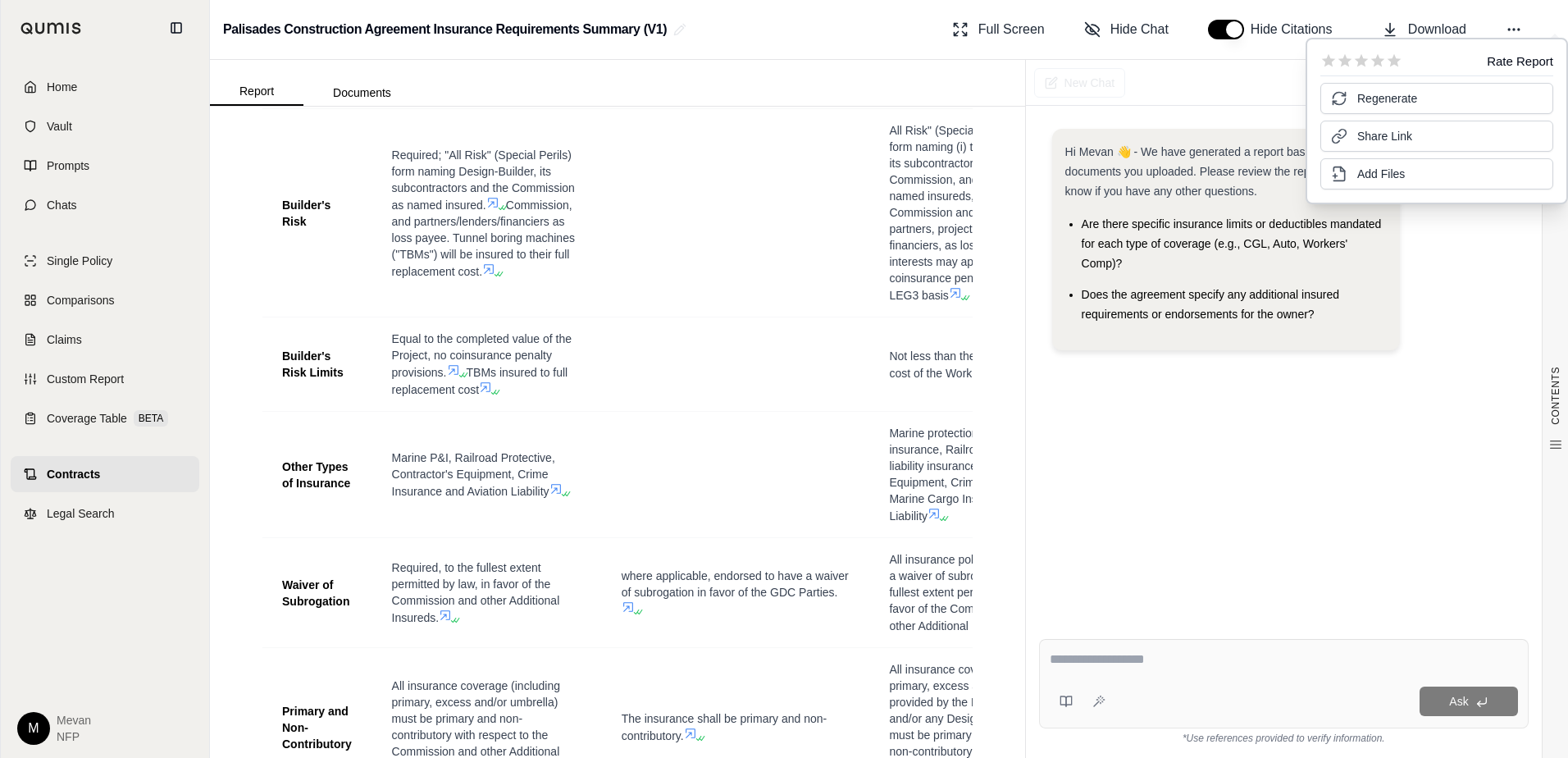
scroll to position [2244, 0]
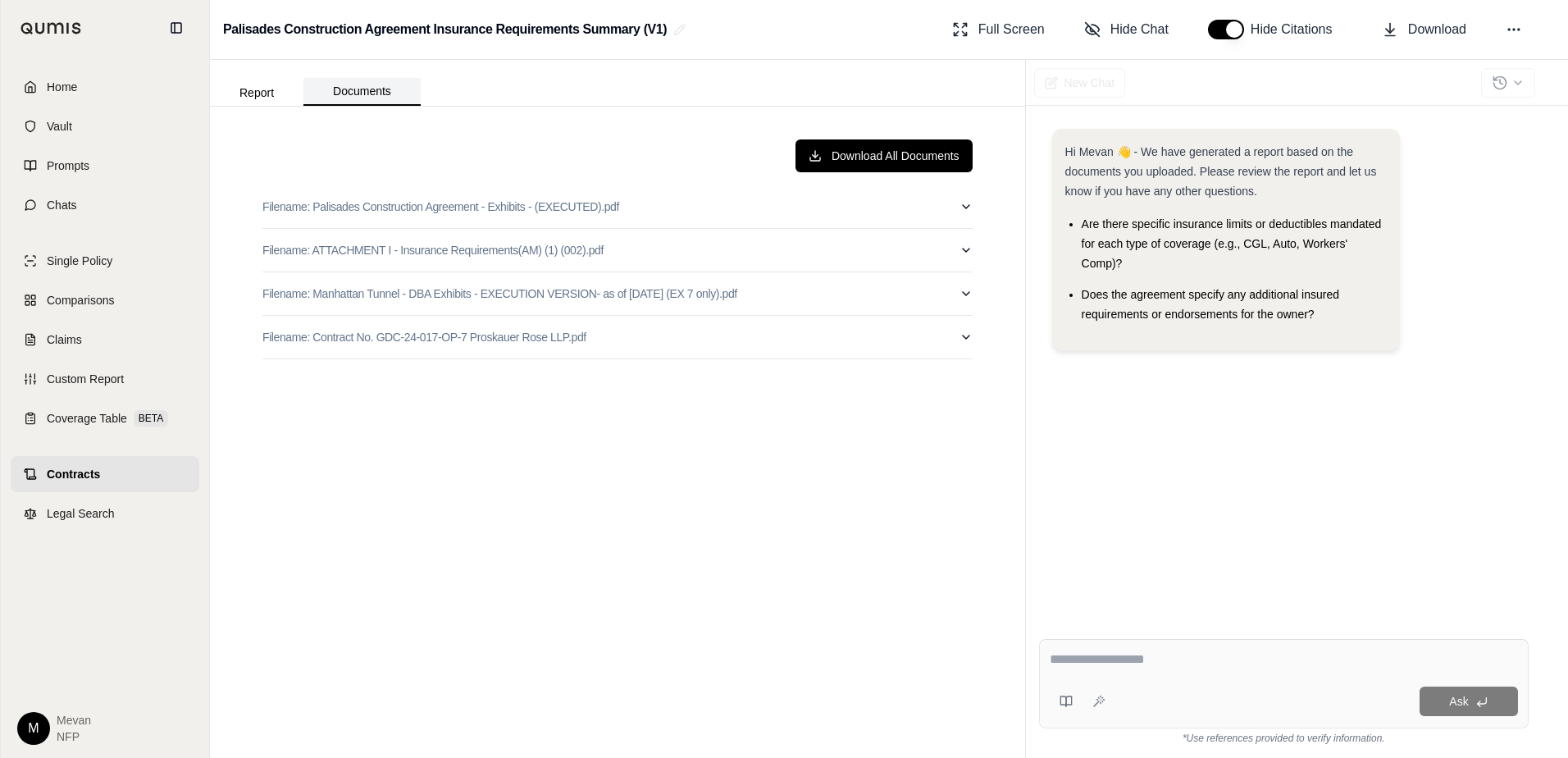
click at [325, 102] on button "Documents" at bounding box center [362, 92] width 118 height 28
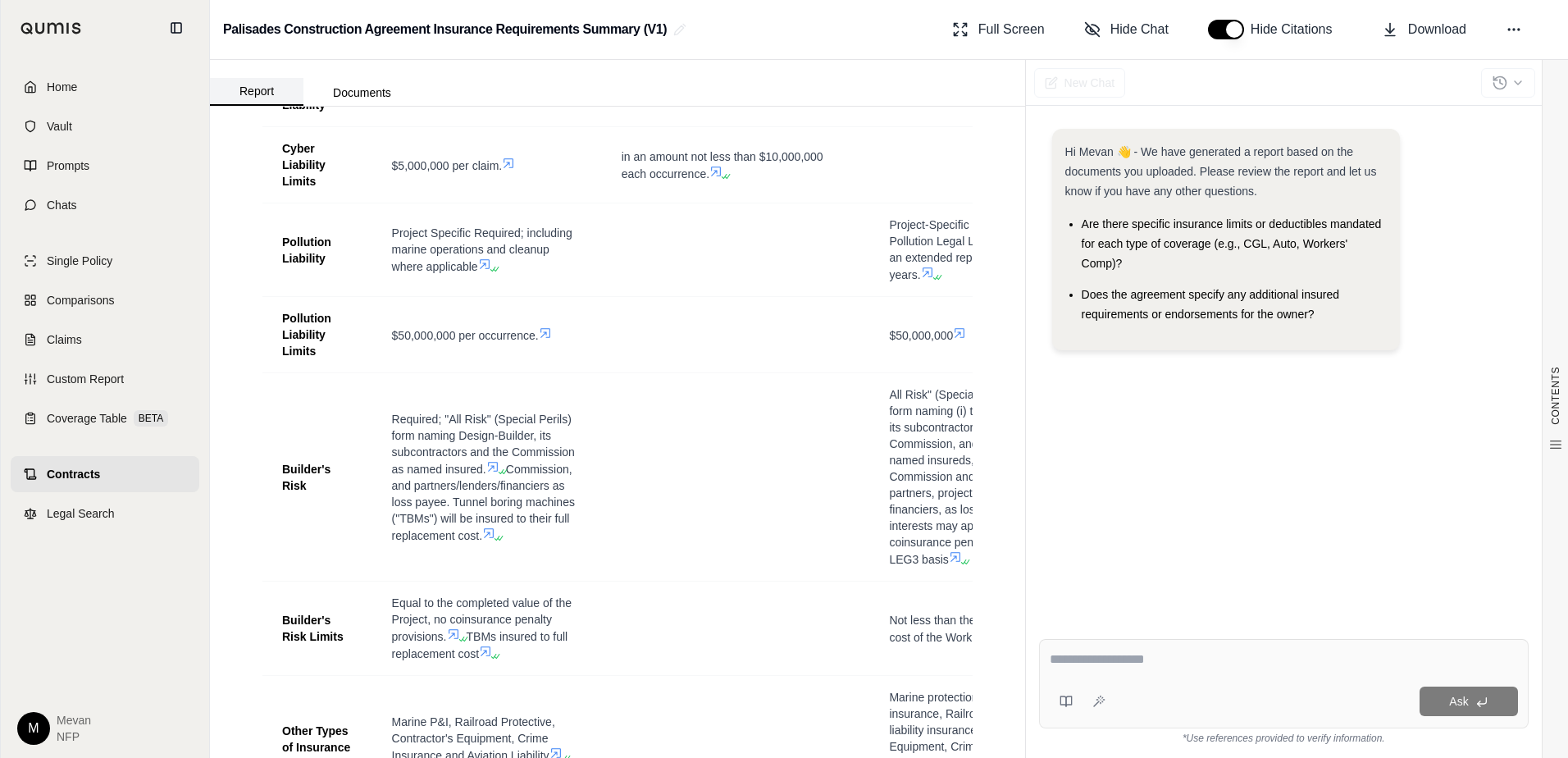
click at [264, 89] on button "Report" at bounding box center [257, 92] width 94 height 28
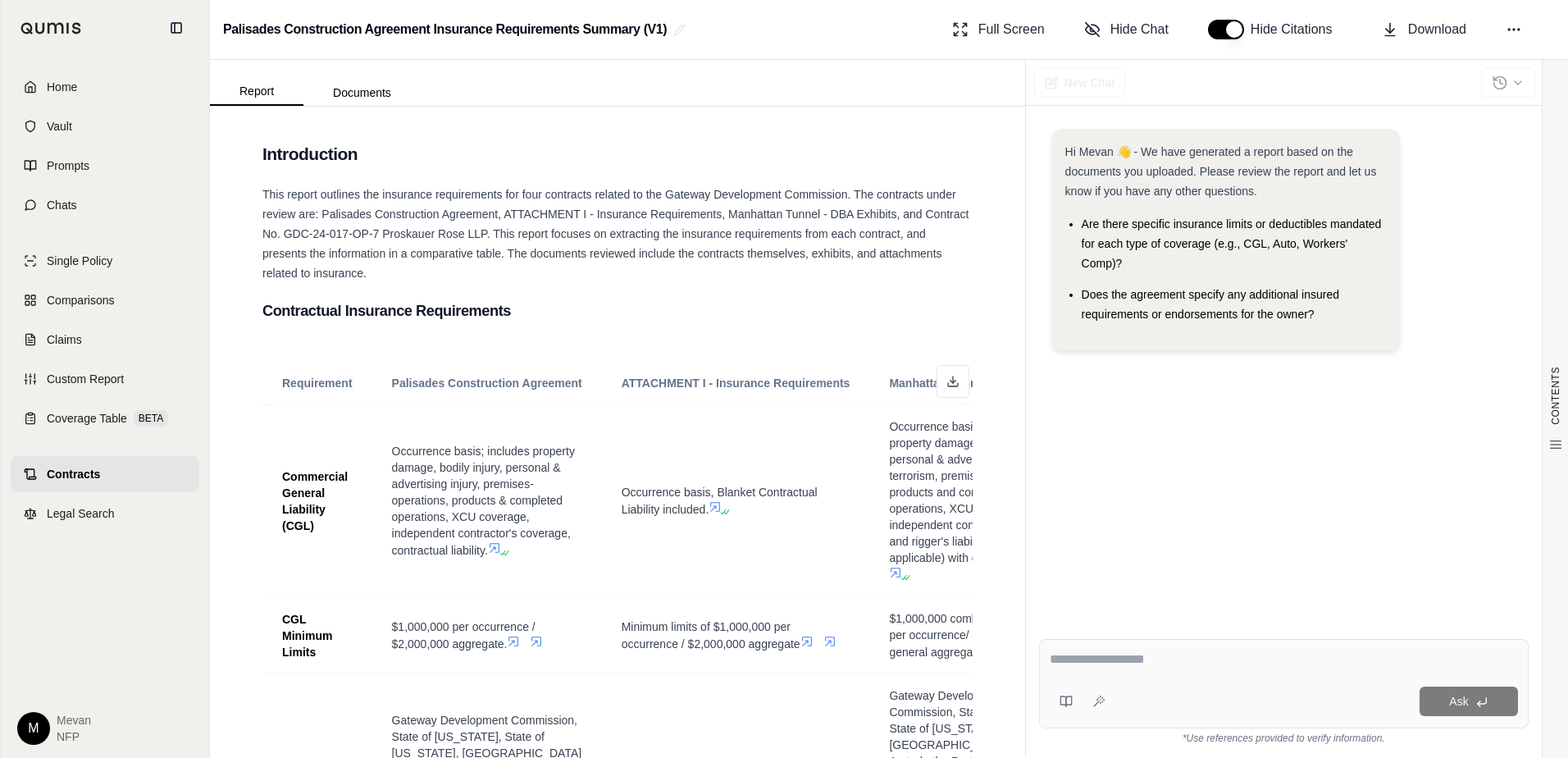
scroll to position [0, 0]
